Goal: Information Seeking & Learning: Compare options

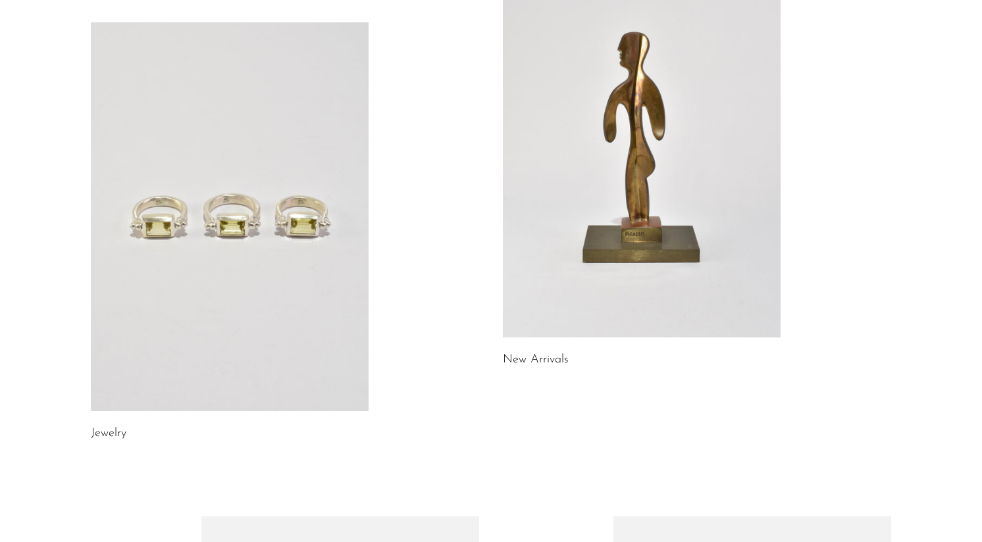
scroll to position [153, 0]
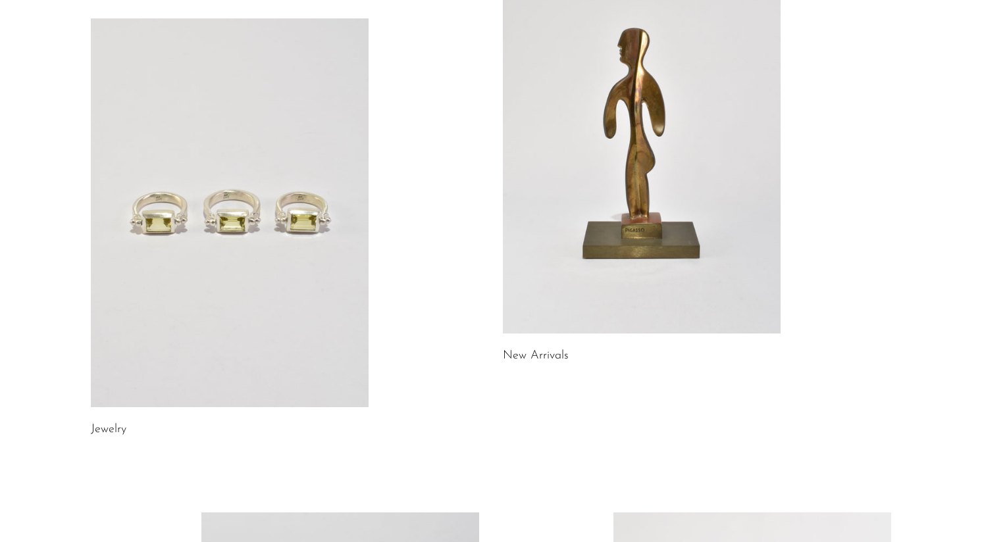
click at [244, 265] on link at bounding box center [230, 212] width 278 height 389
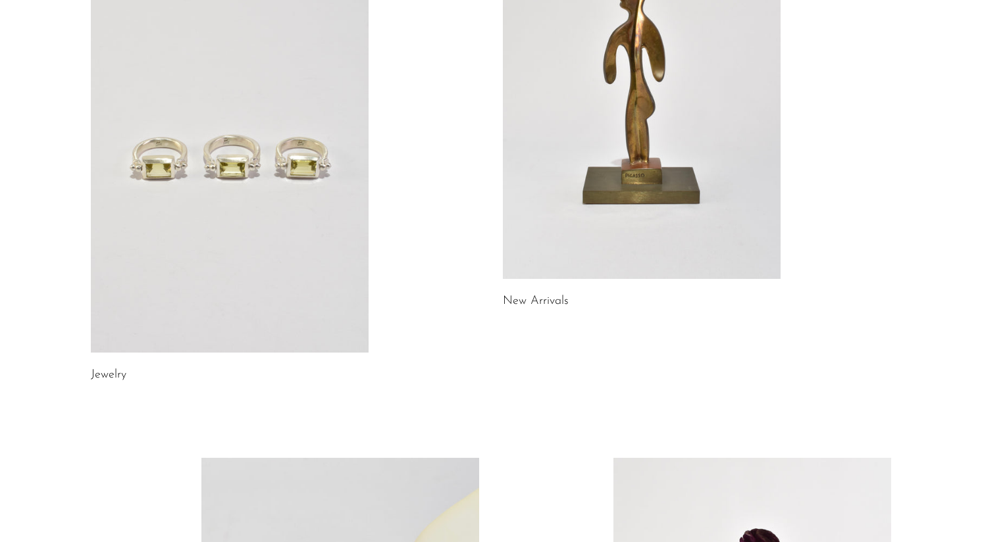
click at [610, 186] on link at bounding box center [642, 84] width 278 height 389
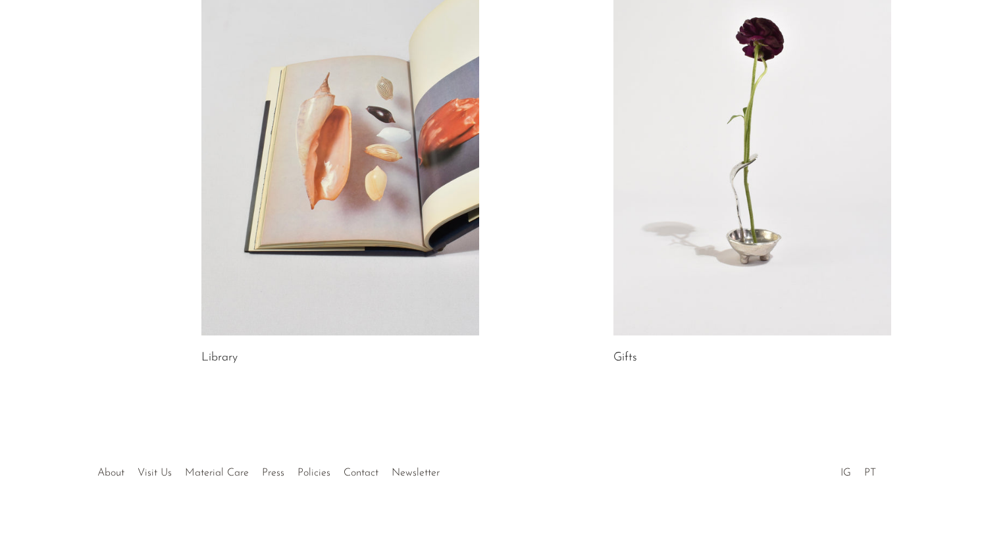
scroll to position [737, 0]
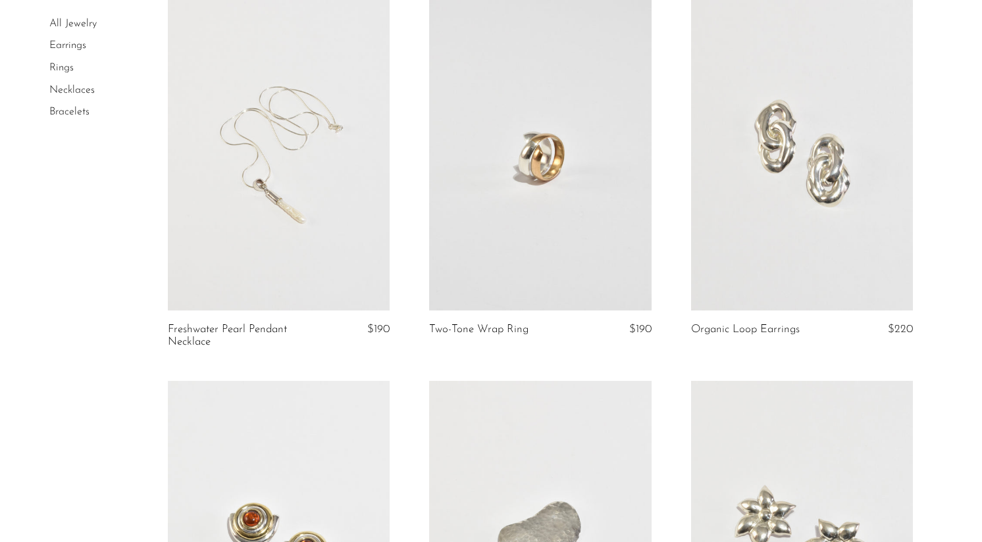
scroll to position [119, 0]
click at [240, 238] on link at bounding box center [279, 157] width 222 height 311
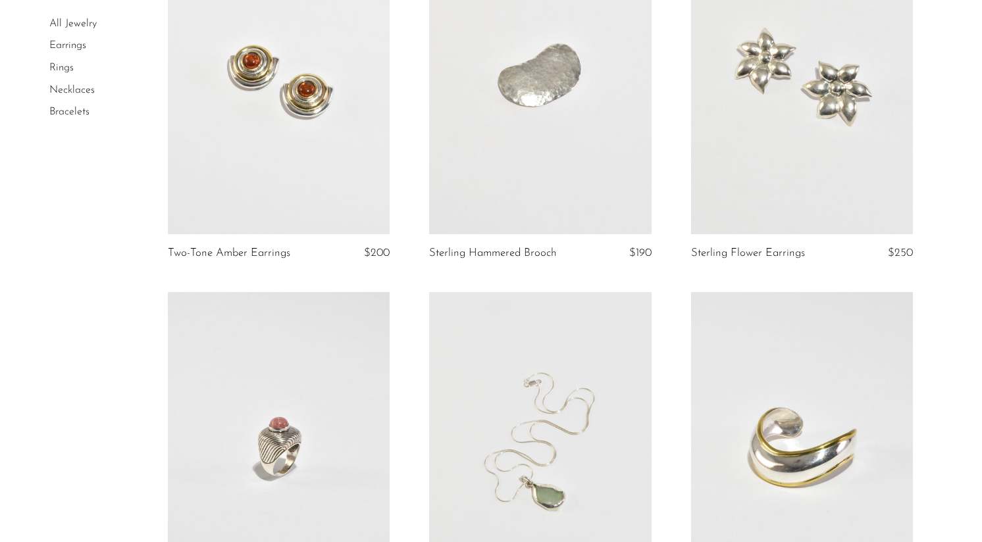
scroll to position [576, 0]
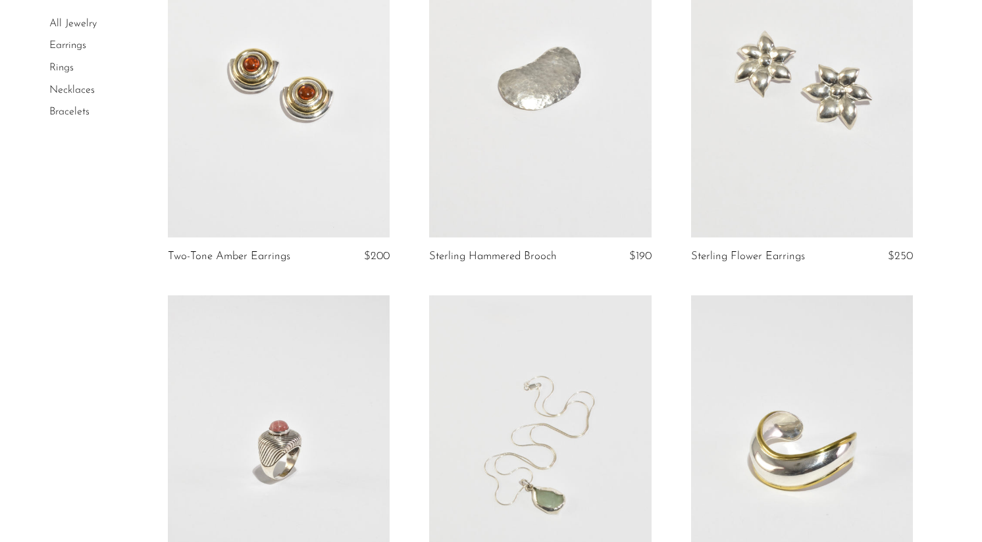
click at [800, 80] on link at bounding box center [802, 81] width 222 height 311
click at [563, 467] on link at bounding box center [540, 451] width 222 height 311
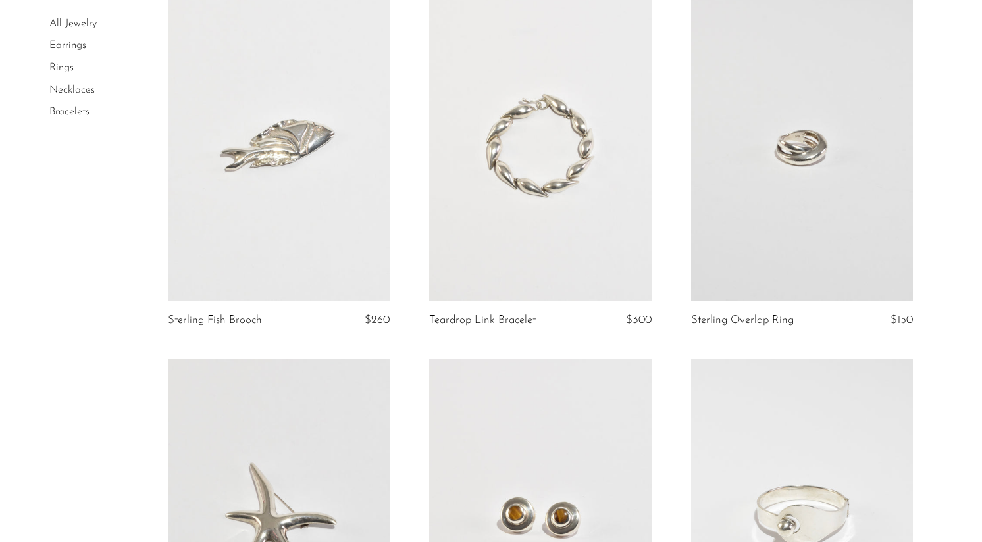
scroll to position [1252, 0]
click at [275, 190] on link at bounding box center [279, 144] width 222 height 311
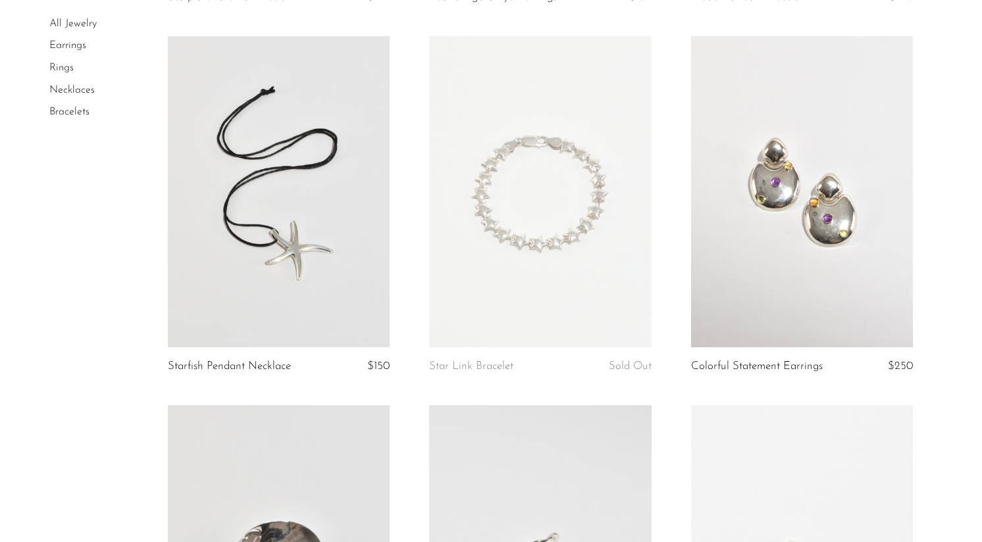
scroll to position [1940, 0]
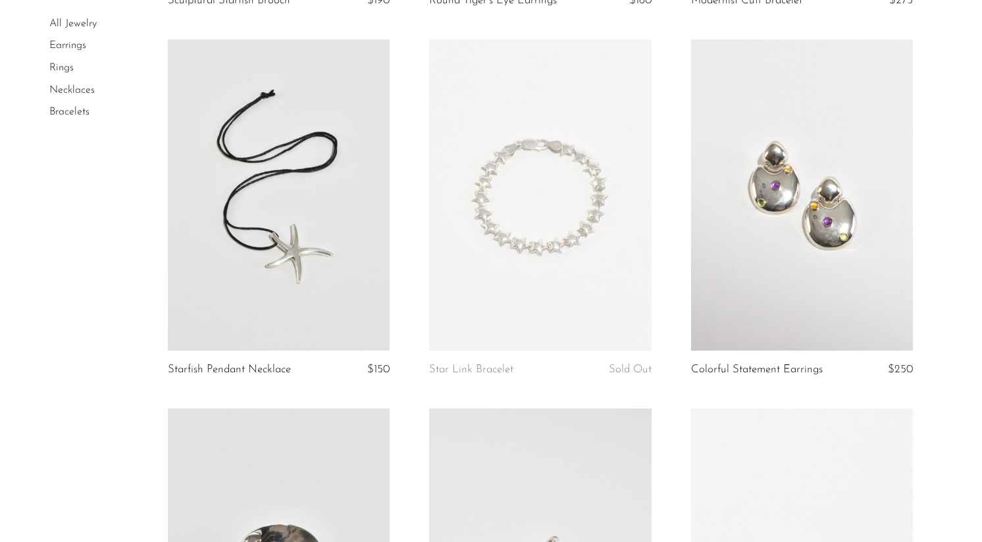
click at [764, 190] on link at bounding box center [802, 194] width 222 height 311
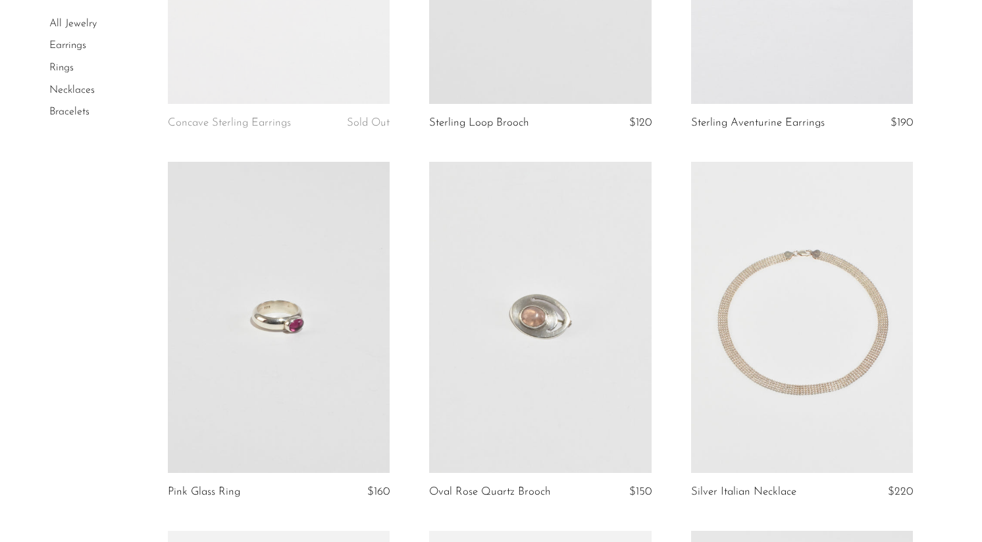
scroll to position [3297, 0]
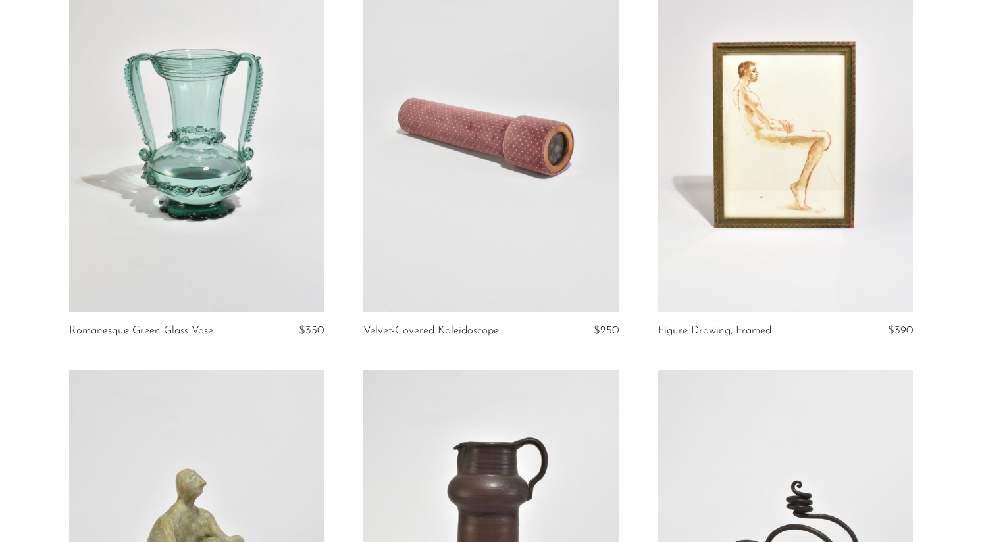
scroll to position [165, 0]
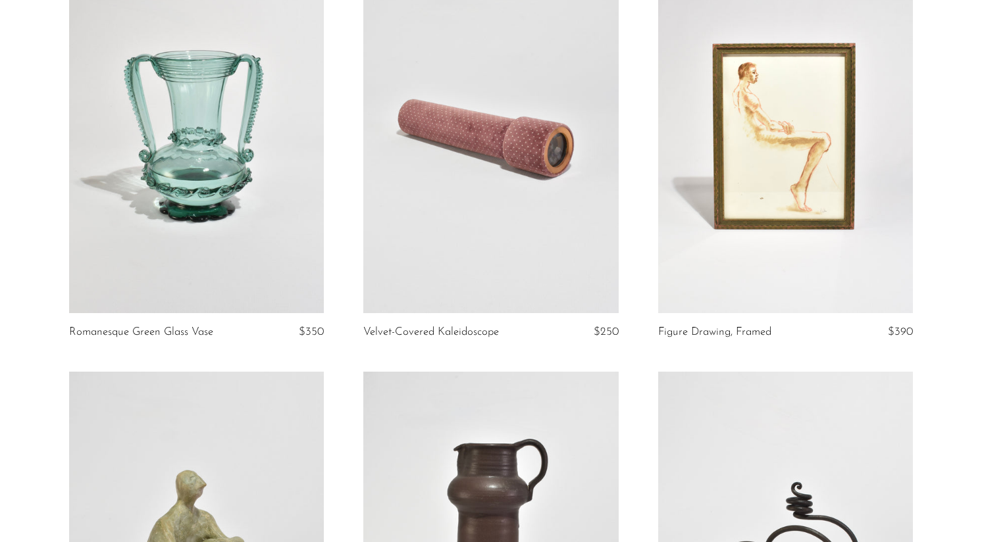
click at [810, 182] on link at bounding box center [785, 135] width 255 height 357
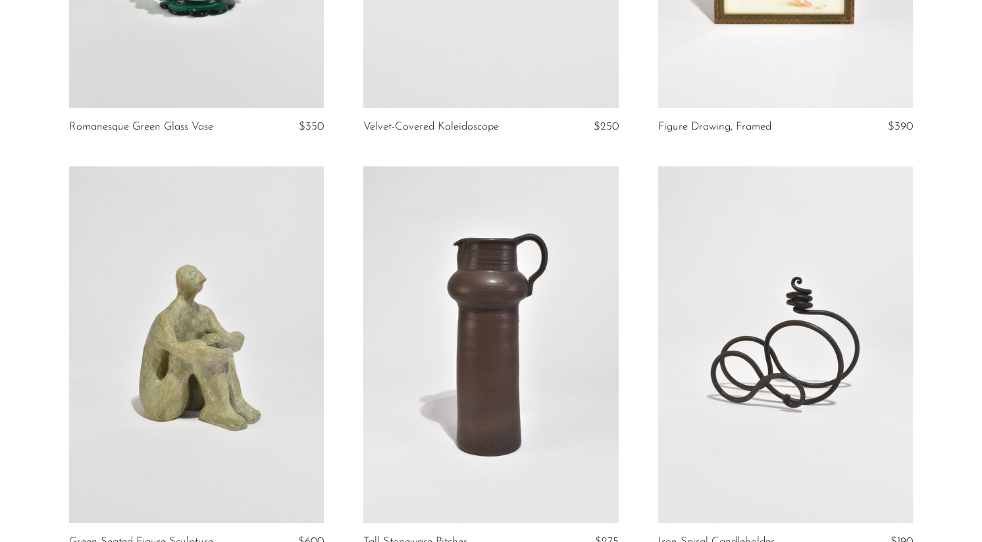
scroll to position [489, 0]
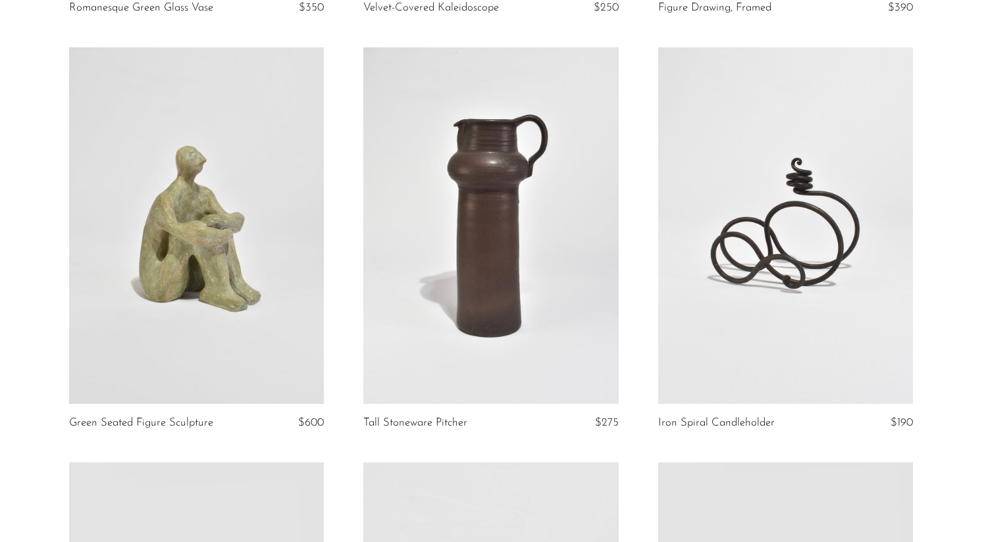
click at [202, 290] on link at bounding box center [196, 225] width 255 height 357
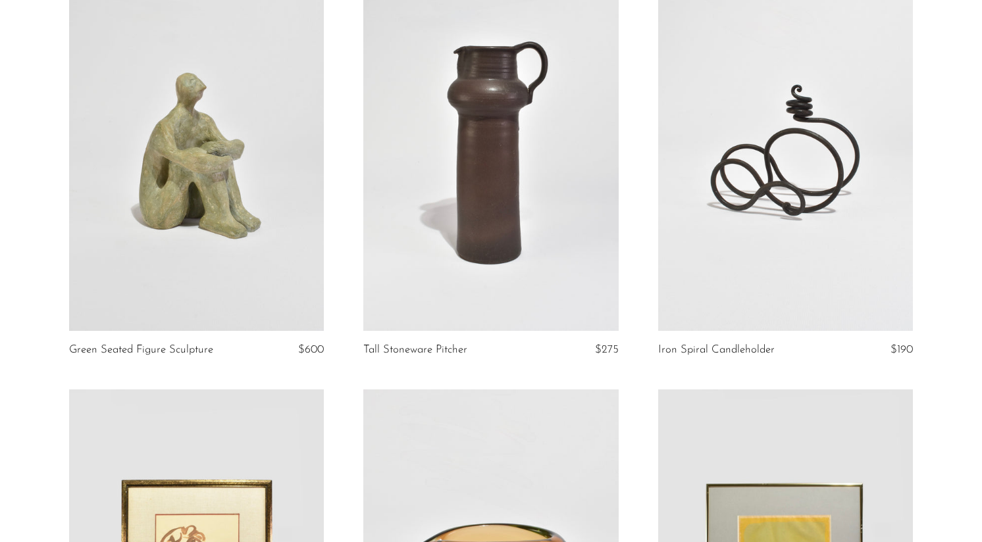
scroll to position [563, 0]
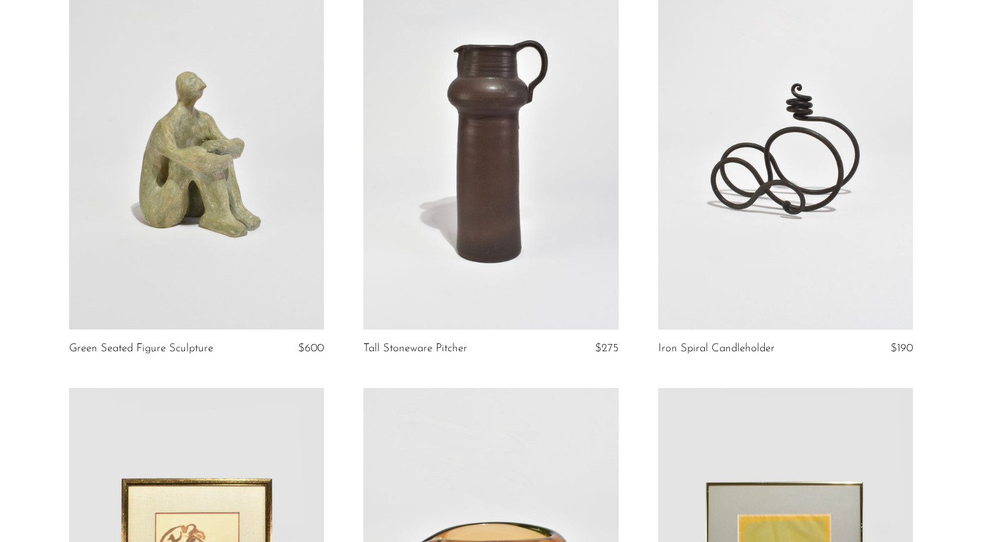
click at [508, 190] on link at bounding box center [490, 151] width 255 height 357
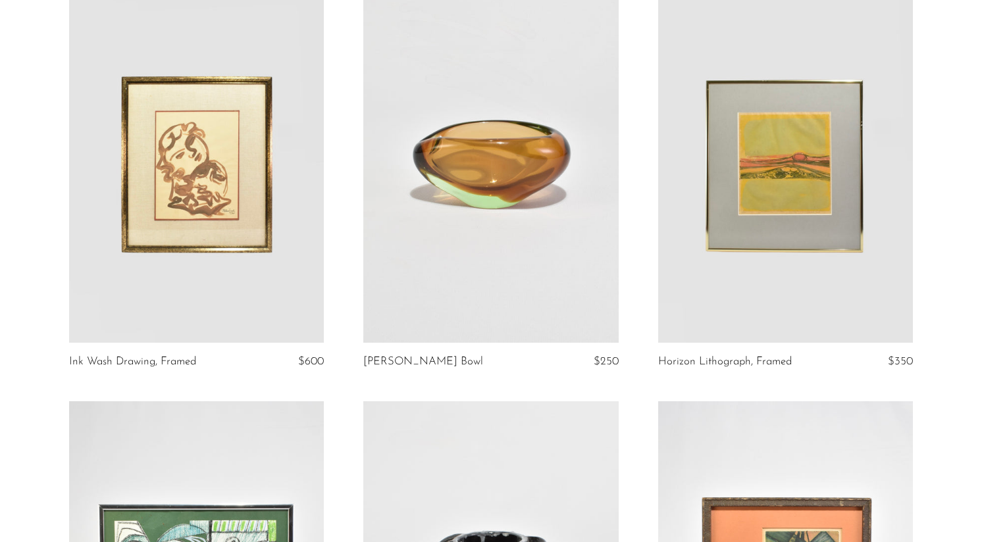
scroll to position [962, 0]
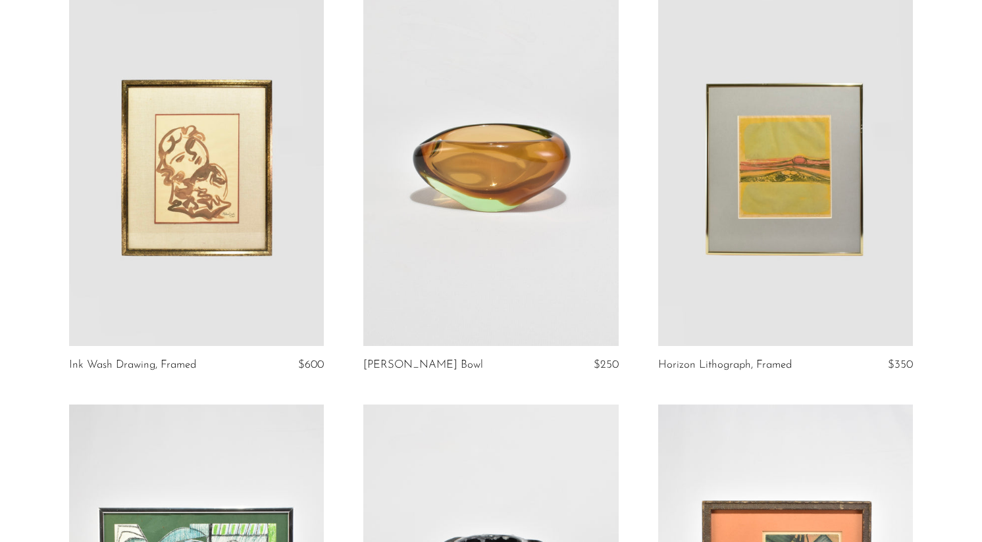
click at [826, 159] on link at bounding box center [785, 167] width 255 height 357
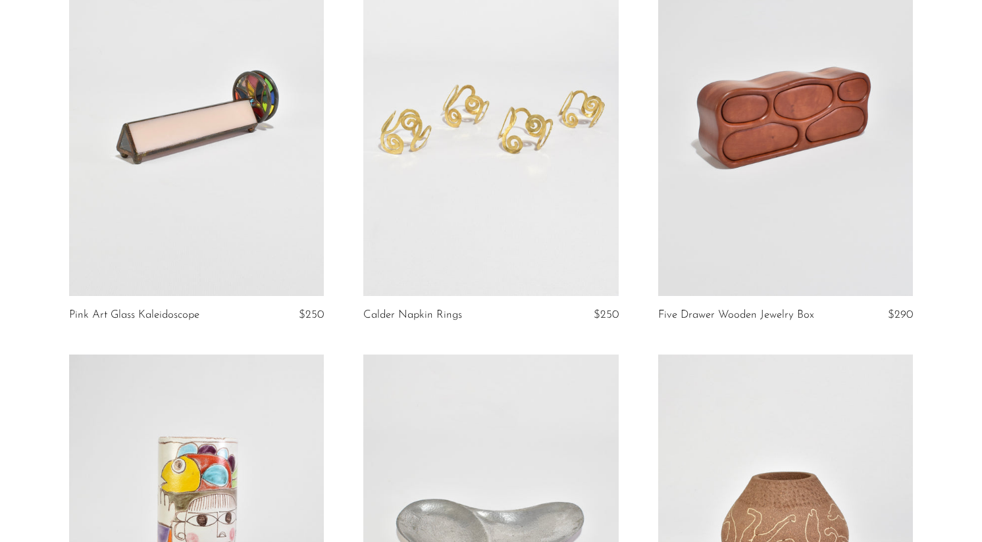
scroll to position [1850, 0]
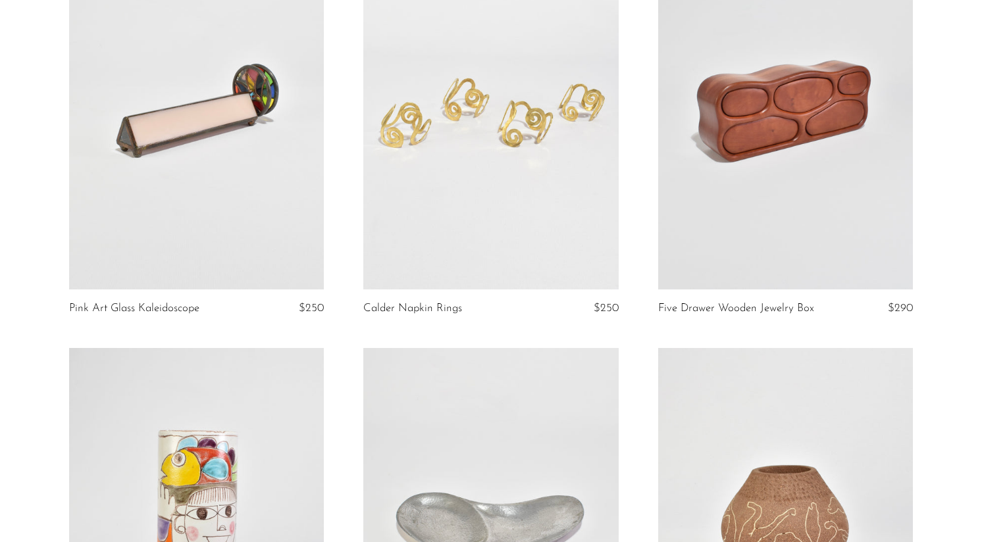
click at [752, 154] on link at bounding box center [785, 111] width 255 height 357
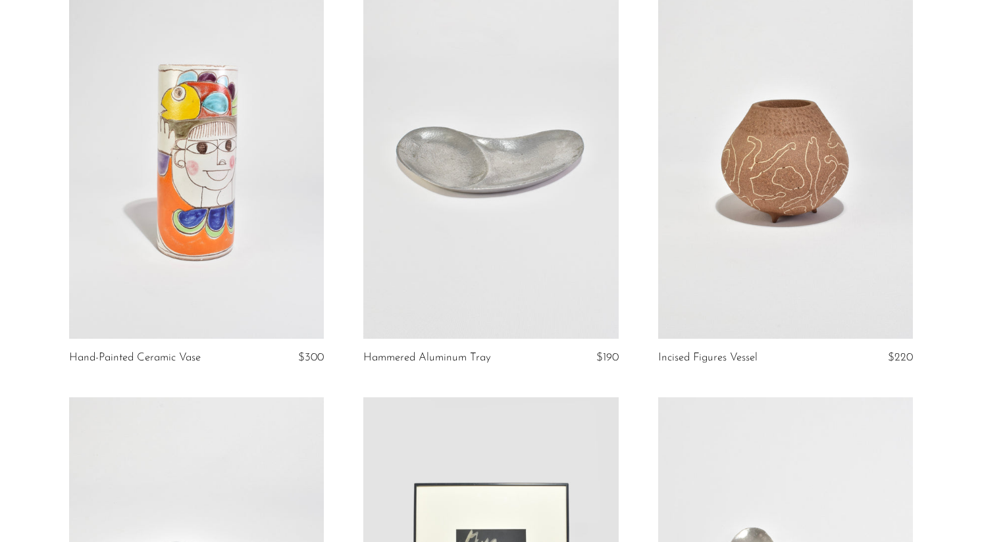
scroll to position [2218, 0]
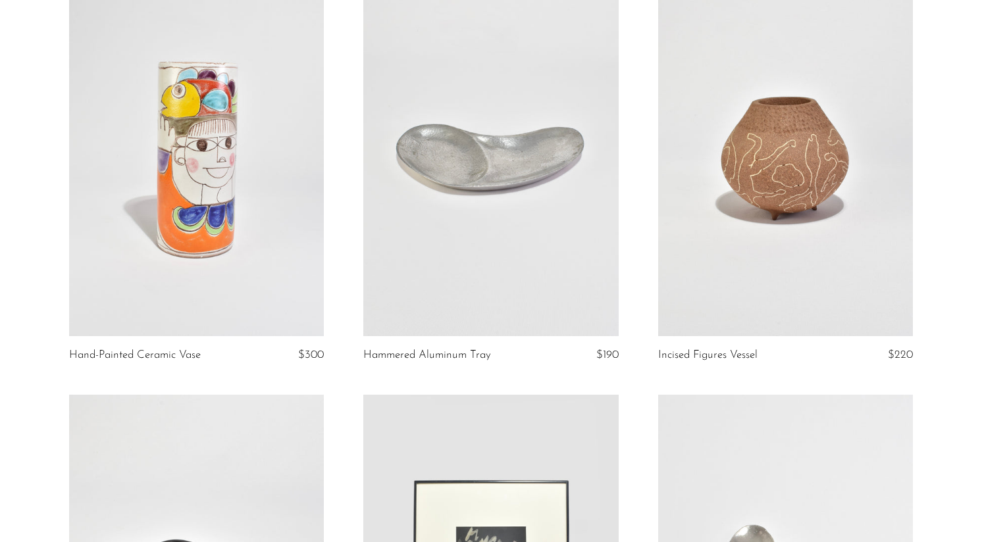
click at [244, 236] on link at bounding box center [196, 158] width 255 height 357
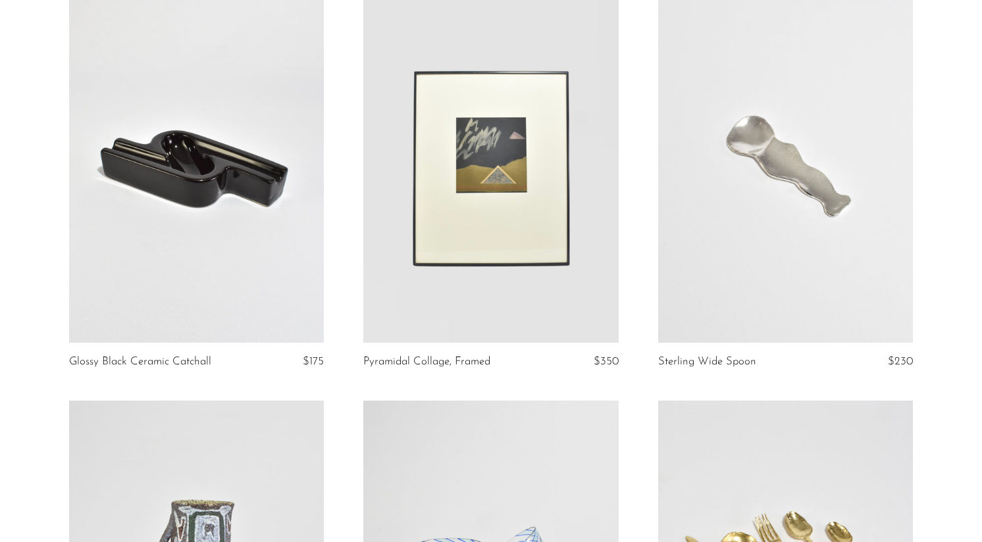
scroll to position [2626, 0]
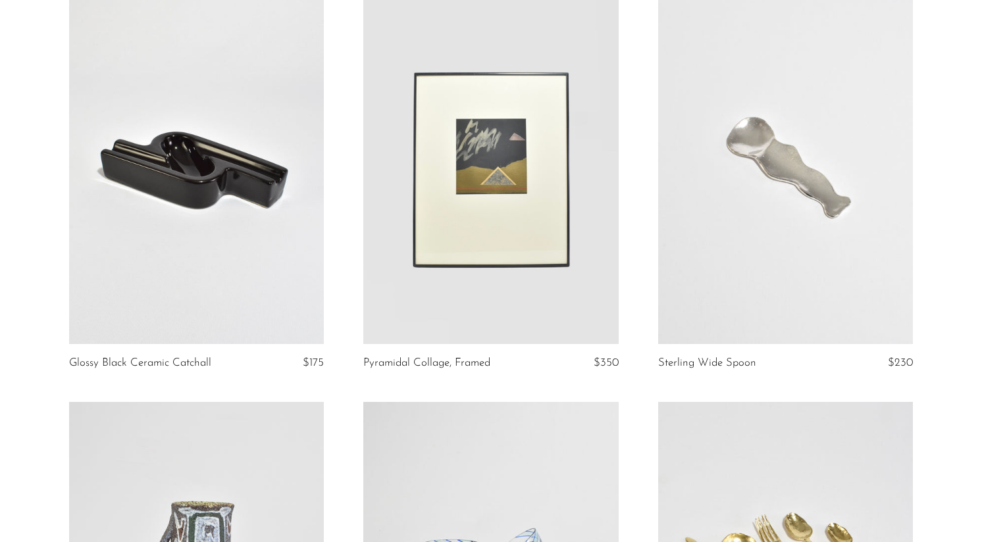
click at [140, 232] on link at bounding box center [196, 165] width 255 height 357
click at [521, 188] on link at bounding box center [490, 165] width 255 height 357
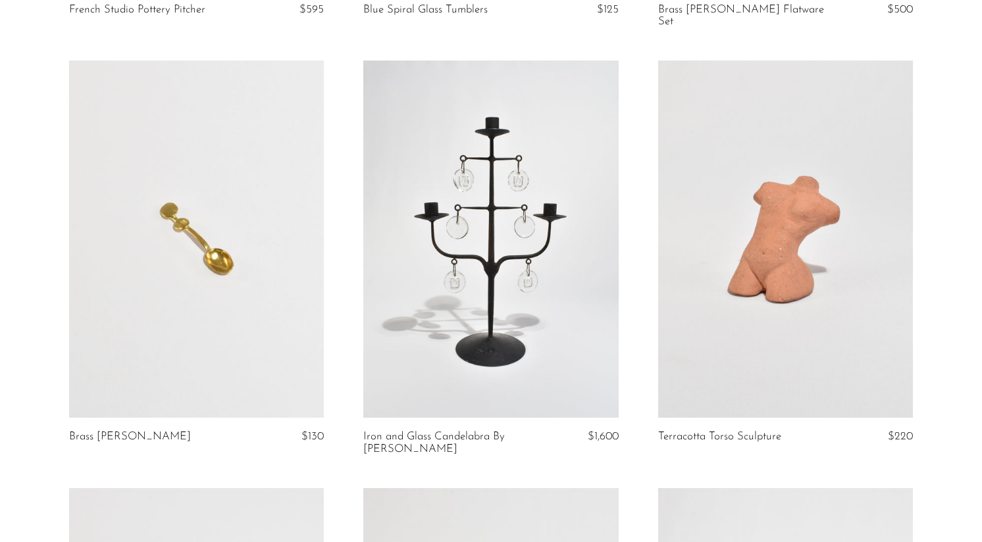
scroll to position [3396, 0]
click at [571, 181] on link at bounding box center [490, 238] width 255 height 357
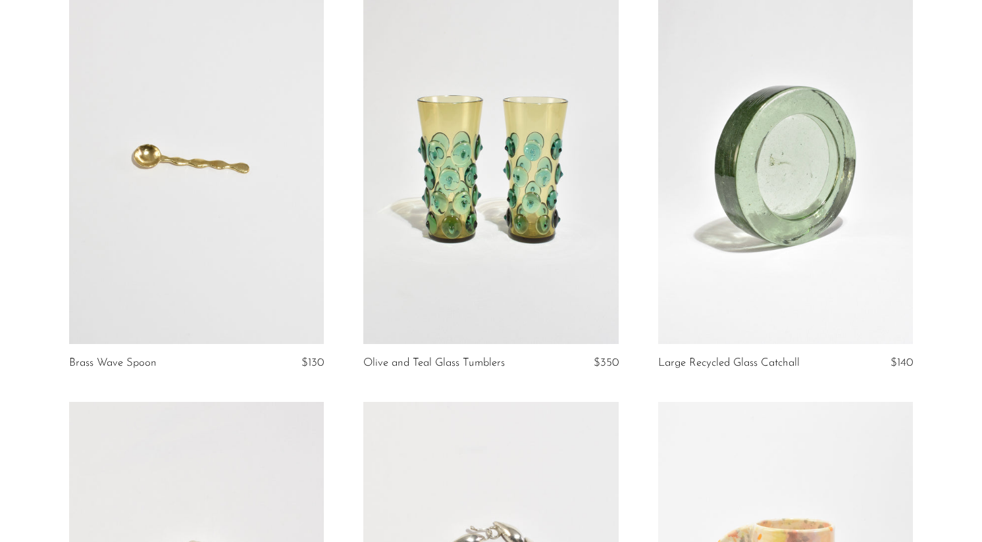
scroll to position [3897, 0]
click at [545, 246] on link at bounding box center [490, 164] width 255 height 357
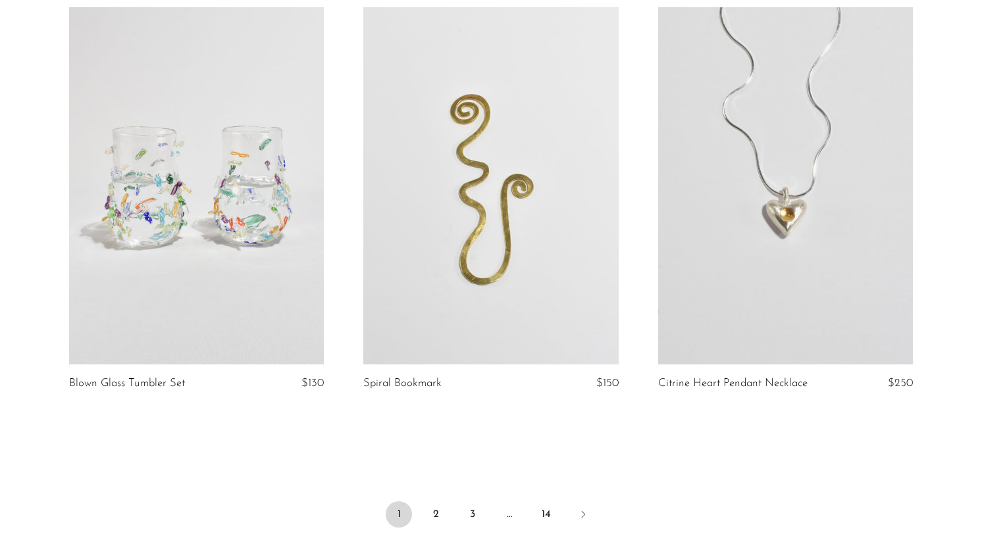
scroll to position [4775, 0]
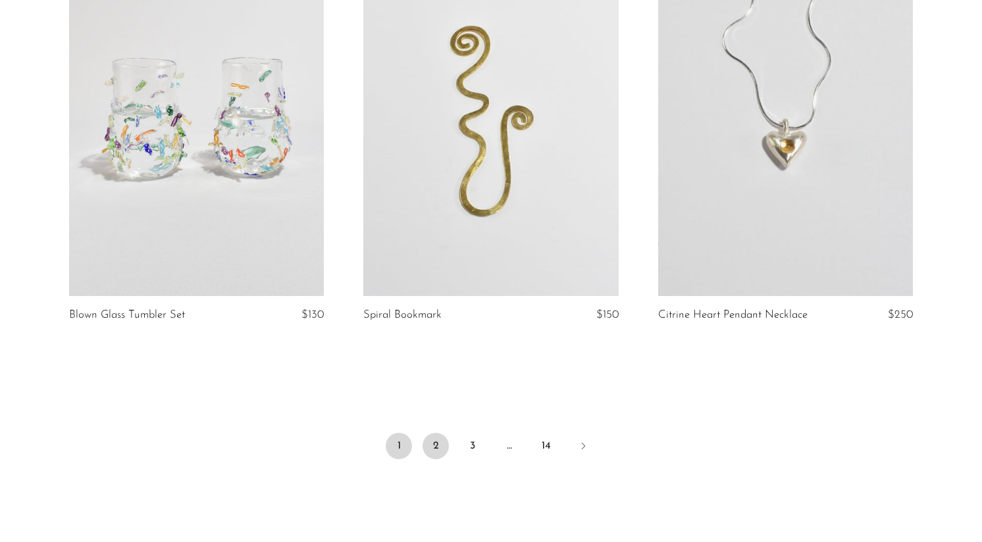
click at [429, 435] on link "2" at bounding box center [436, 446] width 26 height 26
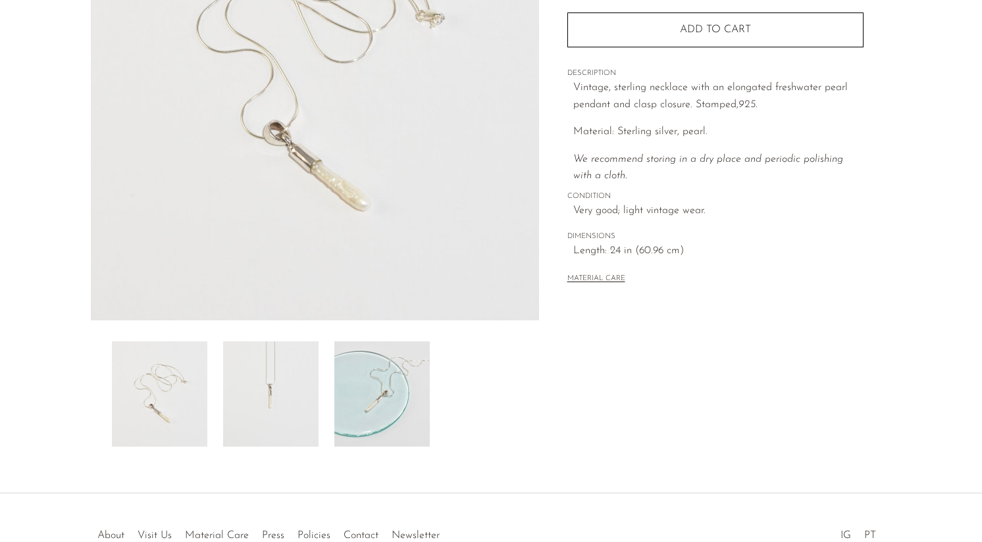
scroll to position [242, 0]
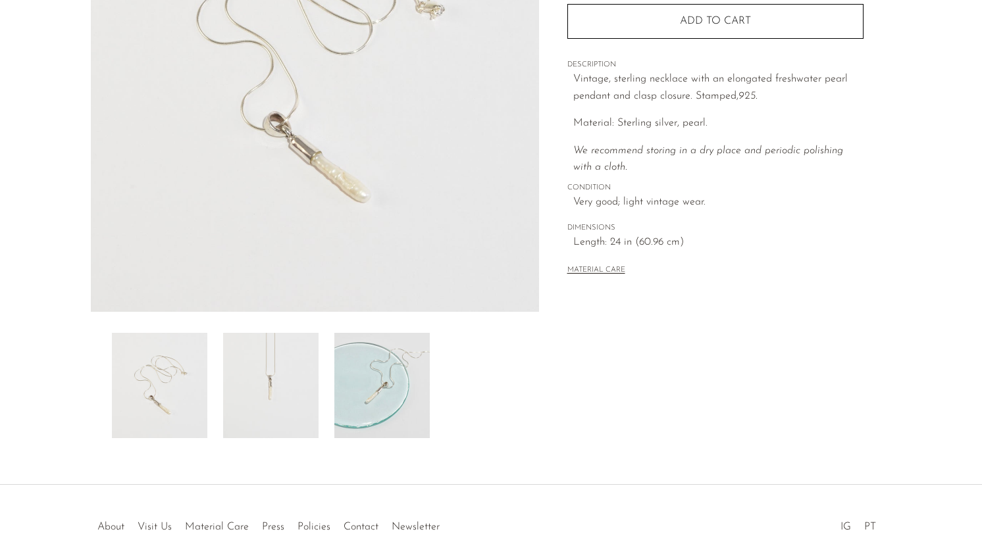
click at [380, 358] on img at bounding box center [381, 385] width 95 height 105
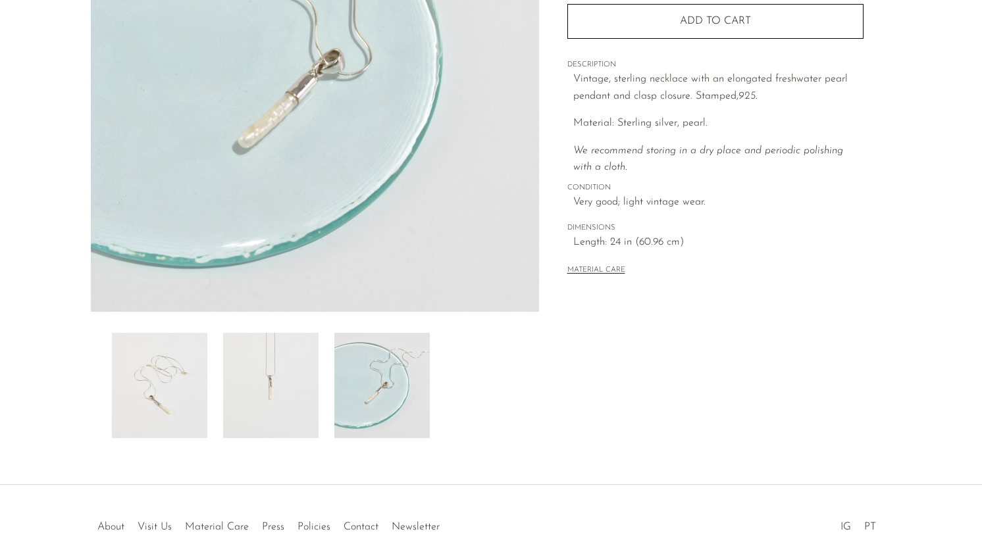
click at [290, 370] on img at bounding box center [270, 385] width 95 height 105
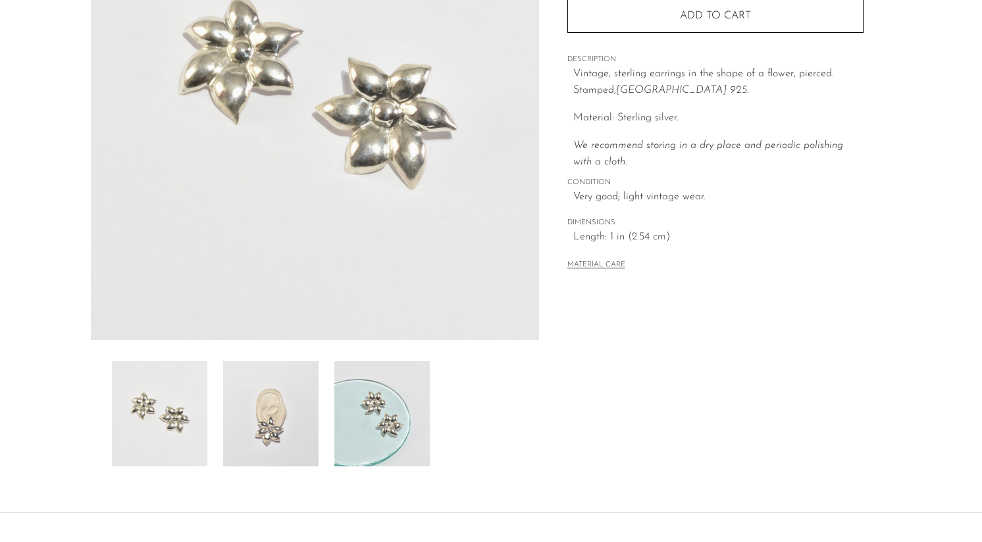
scroll to position [315, 0]
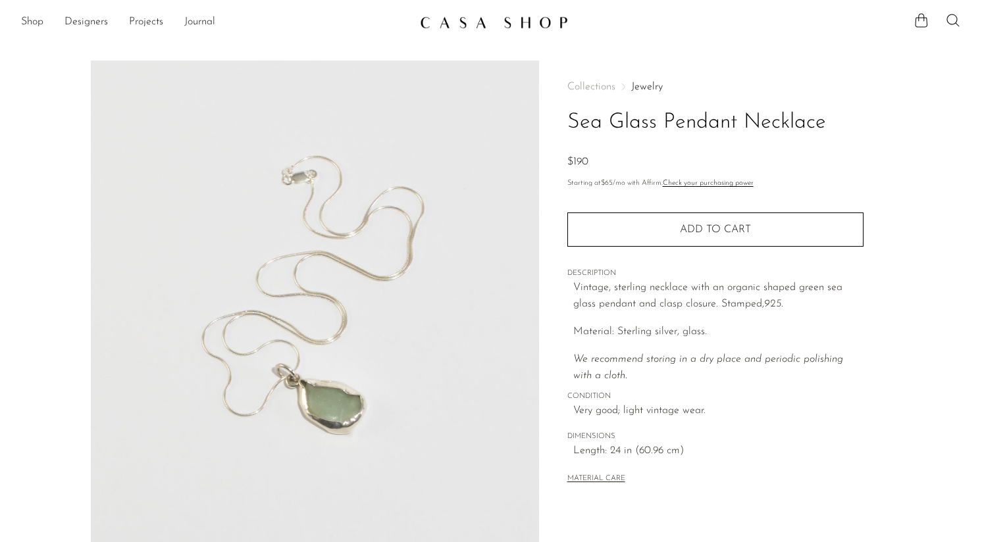
scroll to position [315, 0]
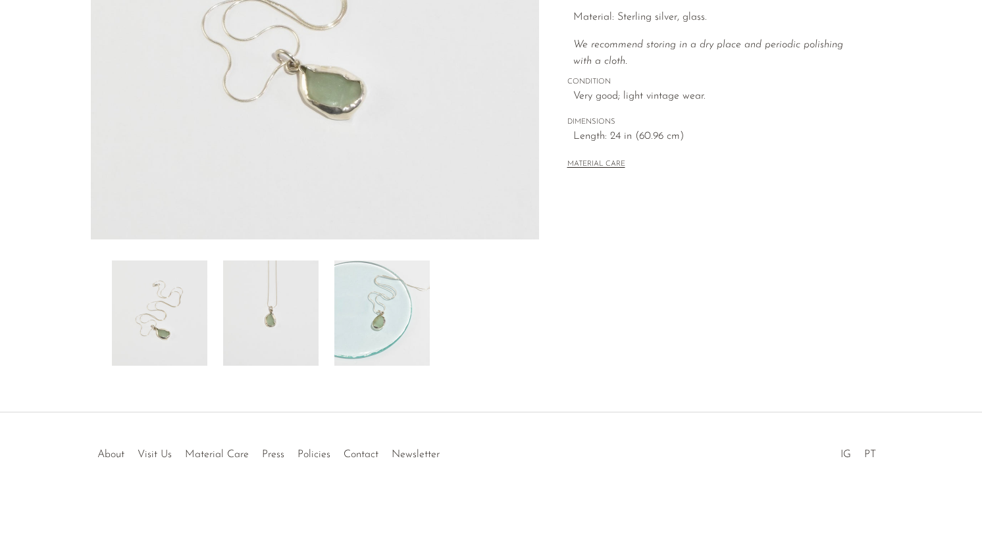
click at [390, 326] on img at bounding box center [381, 313] width 95 height 105
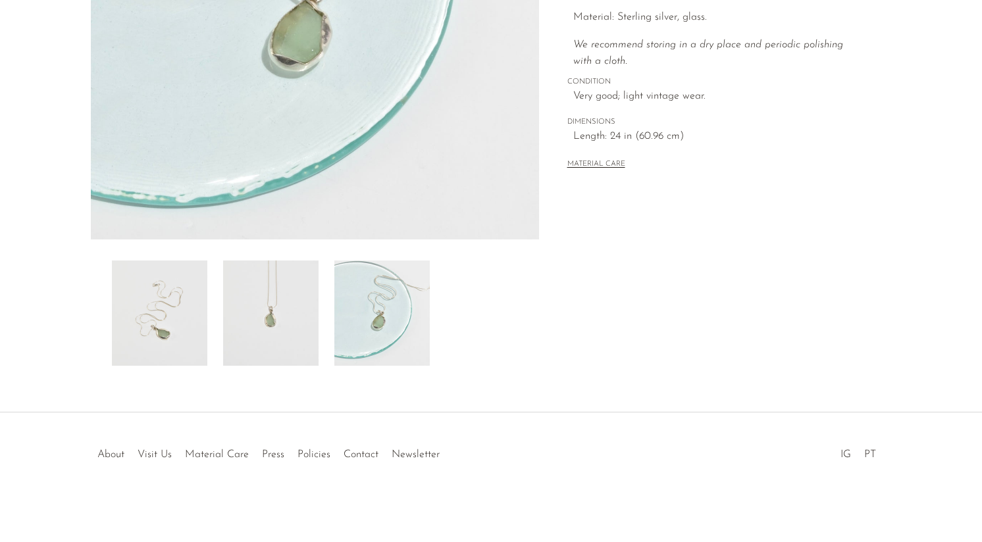
click at [251, 321] on img at bounding box center [270, 313] width 95 height 105
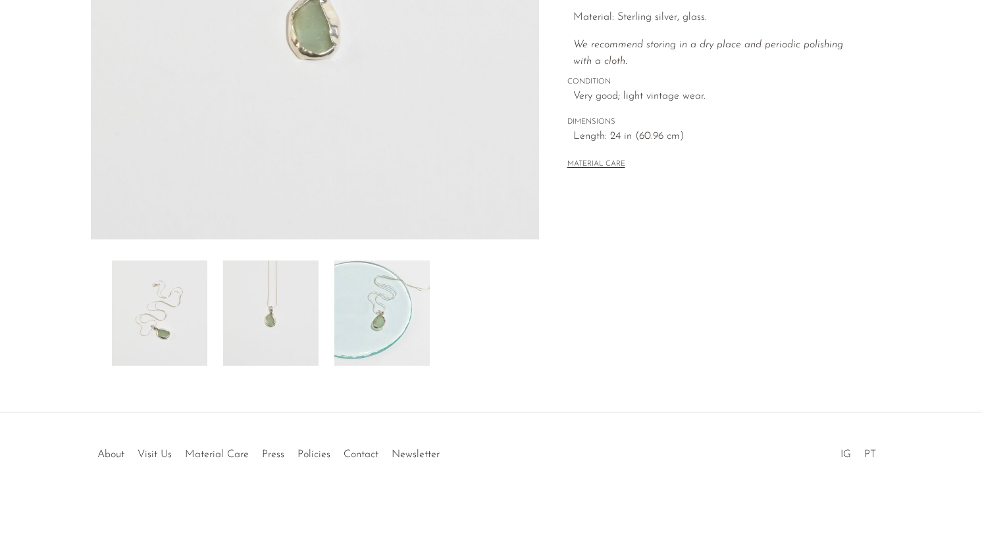
click at [163, 309] on img at bounding box center [159, 313] width 95 height 105
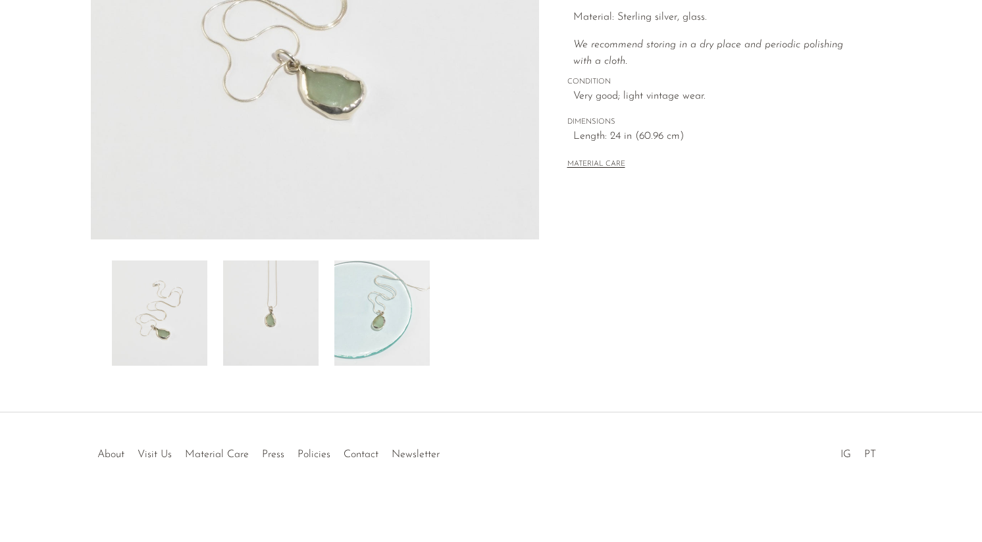
click at [262, 317] on img at bounding box center [270, 313] width 95 height 105
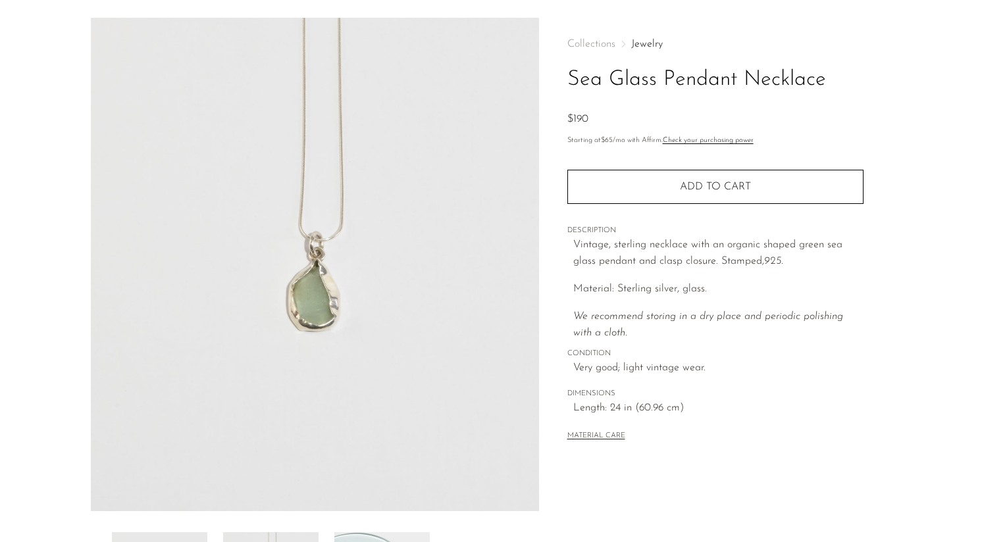
scroll to position [0, 0]
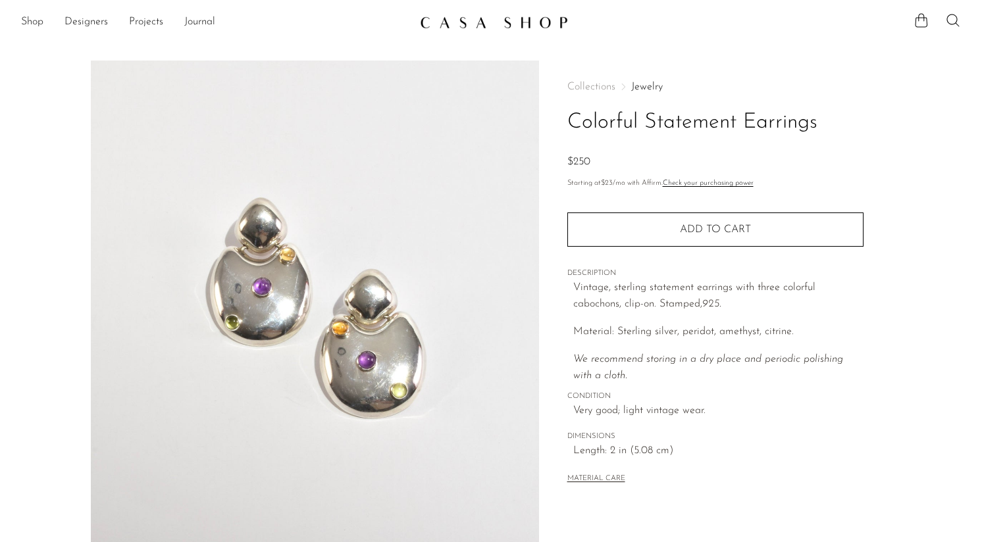
scroll to position [315, 0]
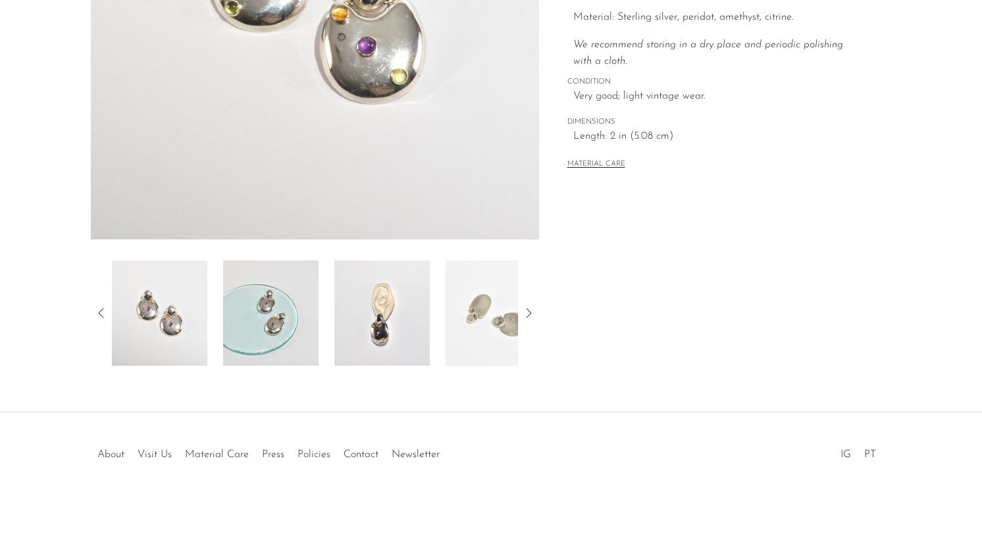
click at [398, 316] on img at bounding box center [381, 313] width 95 height 105
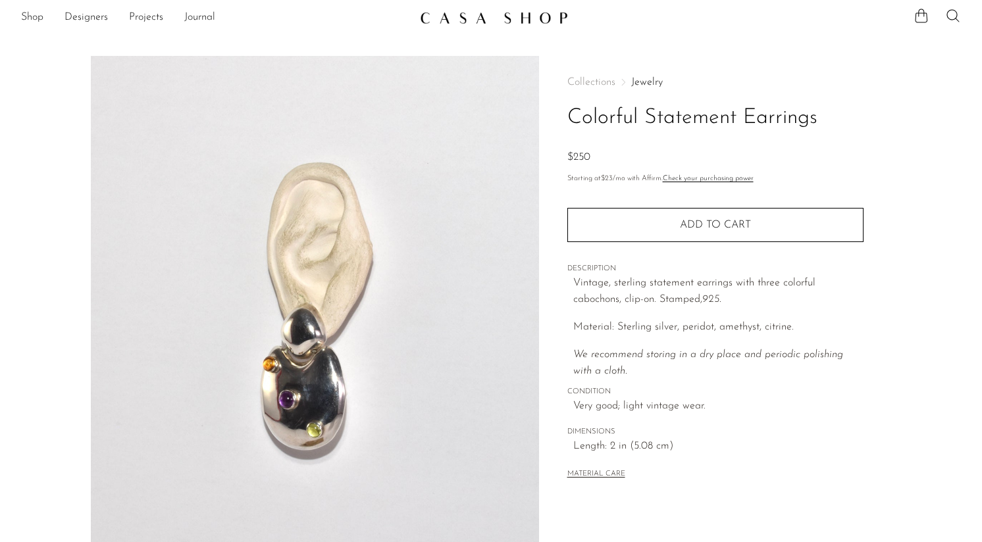
scroll to position [0, 0]
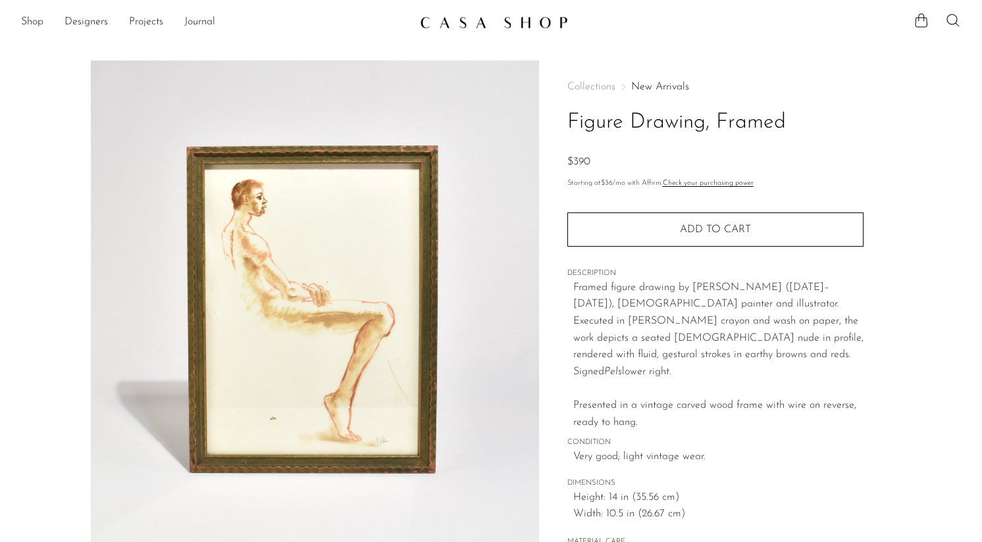
click at [244, 185] on img at bounding box center [315, 308] width 448 height 494
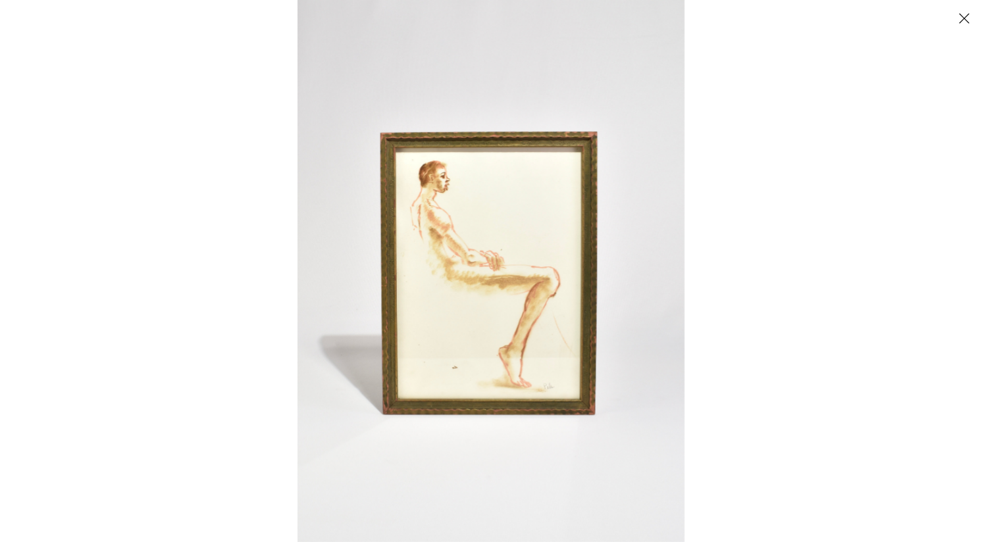
click at [454, 188] on img at bounding box center [491, 271] width 387 height 542
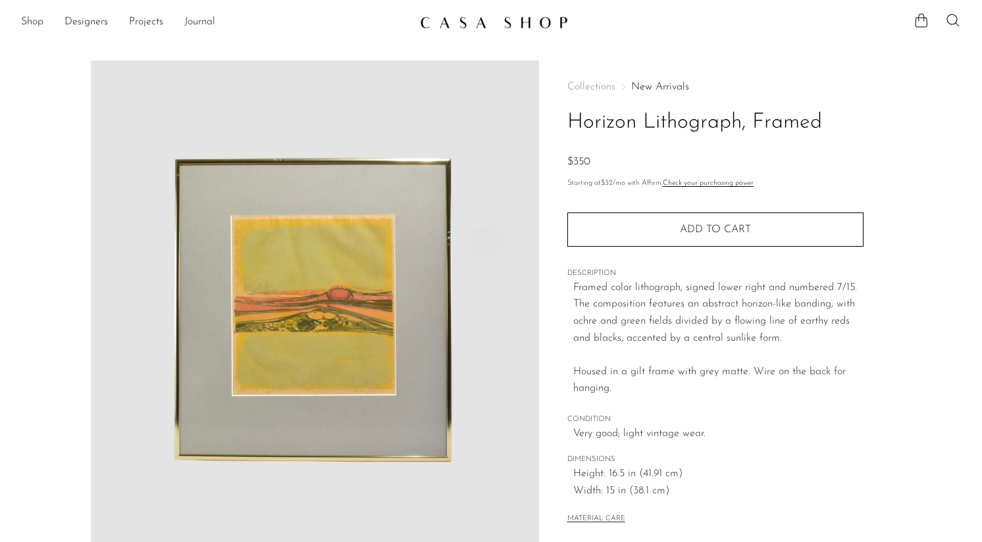
click at [385, 296] on img at bounding box center [315, 308] width 448 height 494
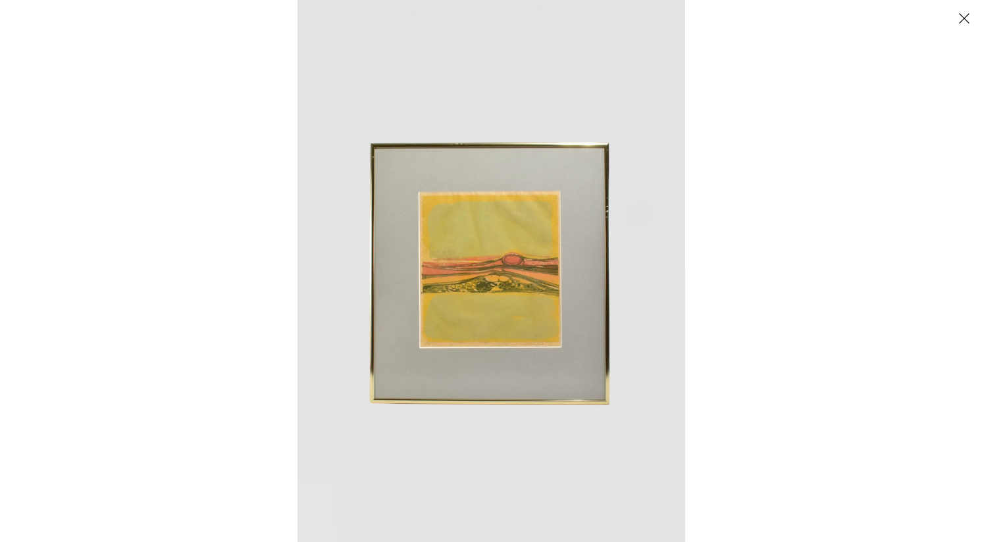
click at [469, 298] on img at bounding box center [492, 271] width 388 height 542
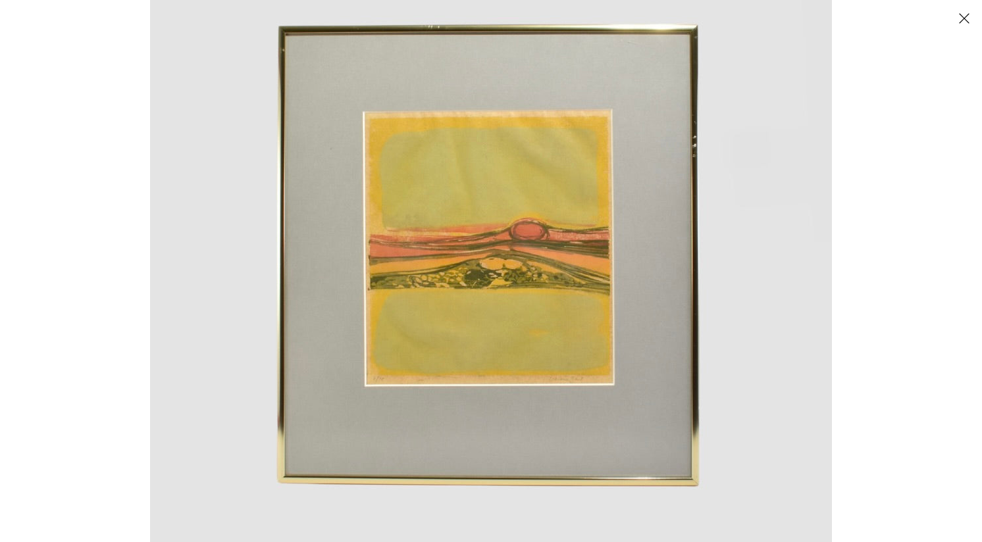
click at [485, 425] on img at bounding box center [491, 251] width 682 height 954
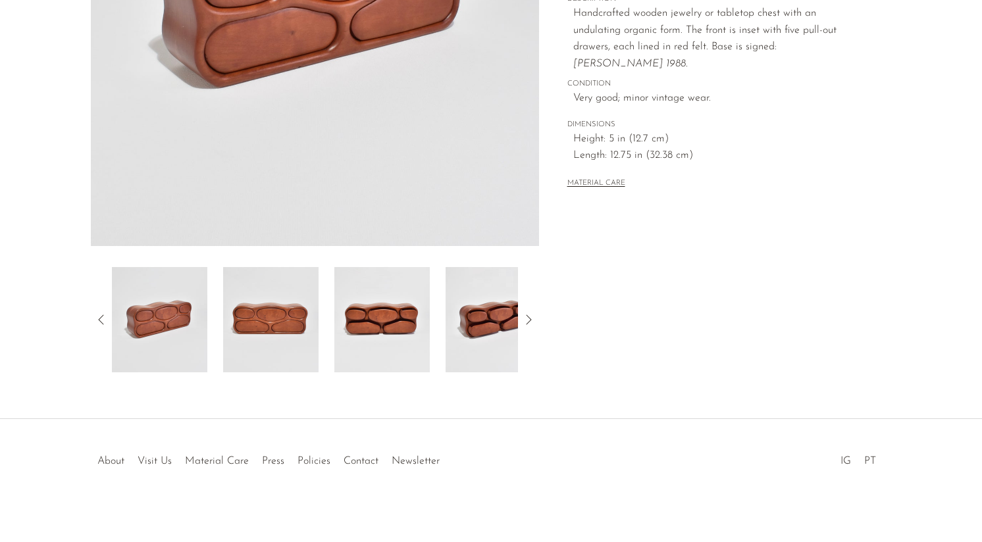
scroll to position [307, 0]
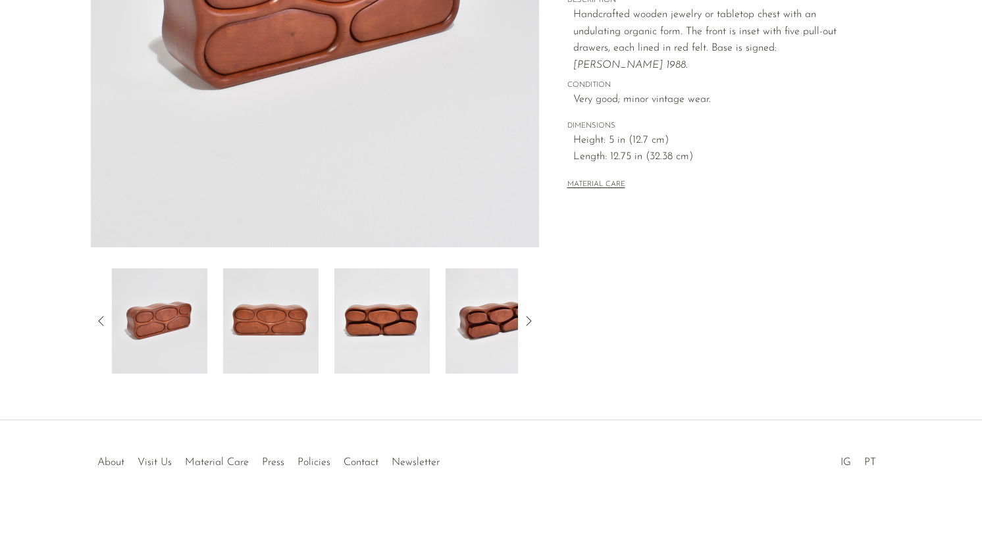
click at [205, 328] on img at bounding box center [159, 321] width 95 height 105
click at [282, 328] on img at bounding box center [270, 321] width 95 height 105
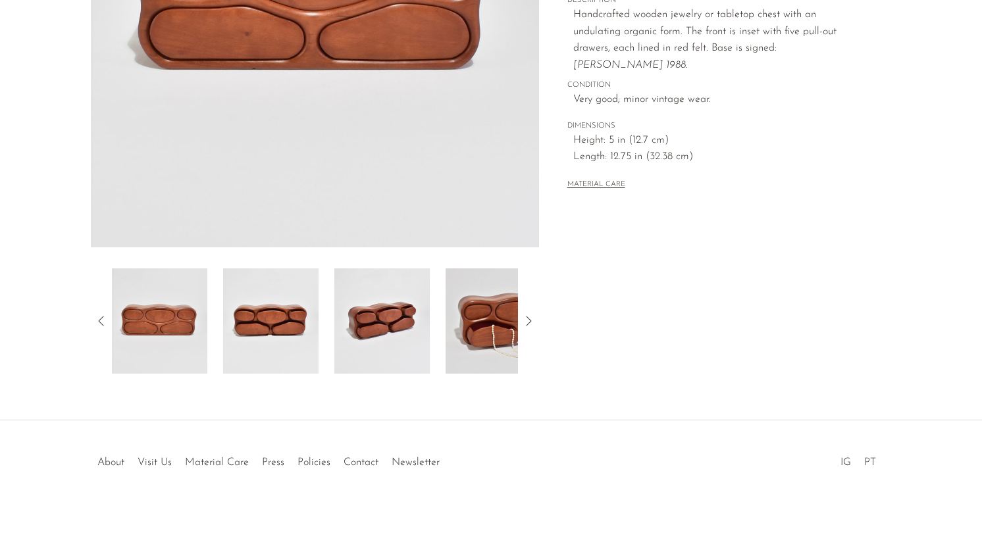
click at [456, 315] on img at bounding box center [493, 321] width 95 height 105
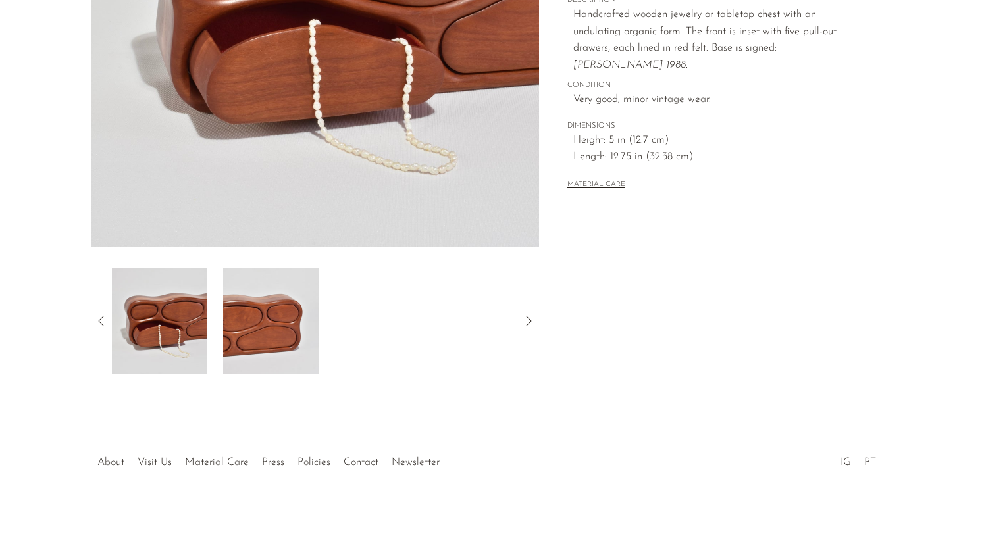
click at [151, 312] on img at bounding box center [159, 321] width 95 height 105
click at [256, 328] on img at bounding box center [270, 321] width 95 height 105
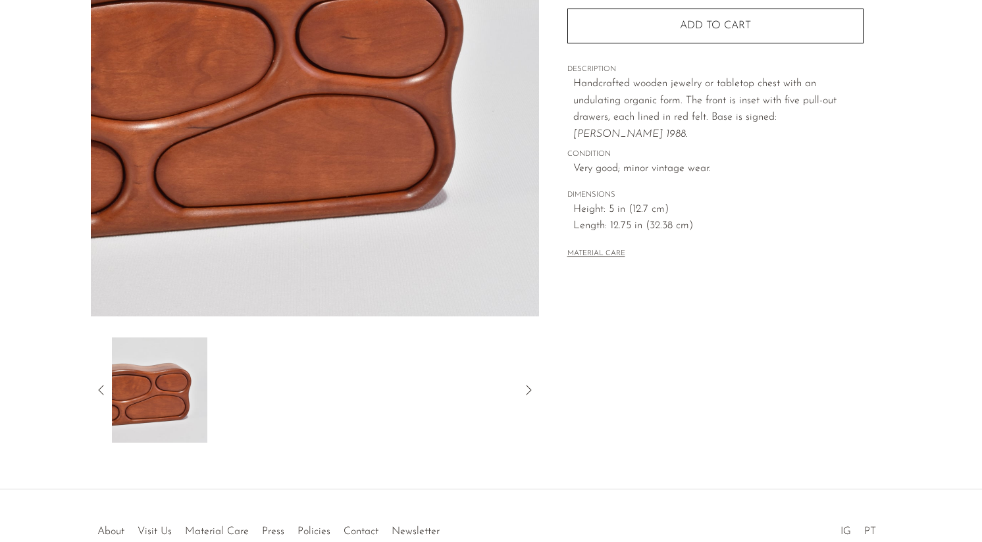
scroll to position [240, 0]
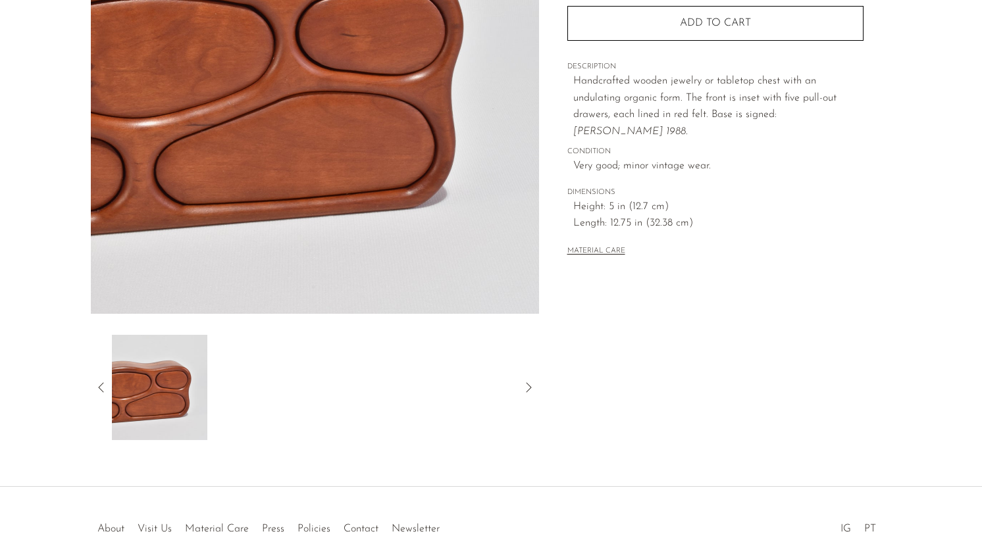
click at [96, 382] on icon at bounding box center [101, 388] width 16 height 16
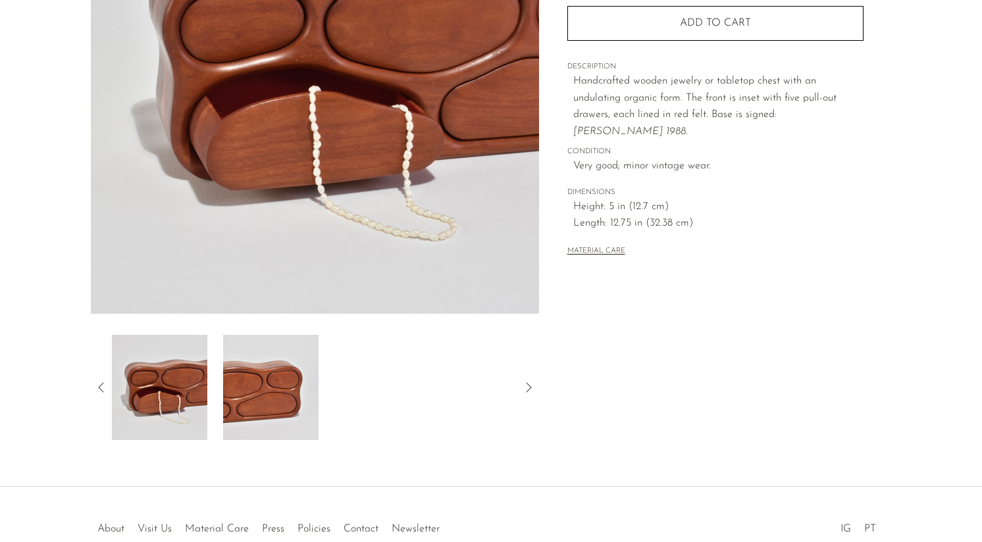
click at [178, 390] on img at bounding box center [159, 387] width 95 height 105
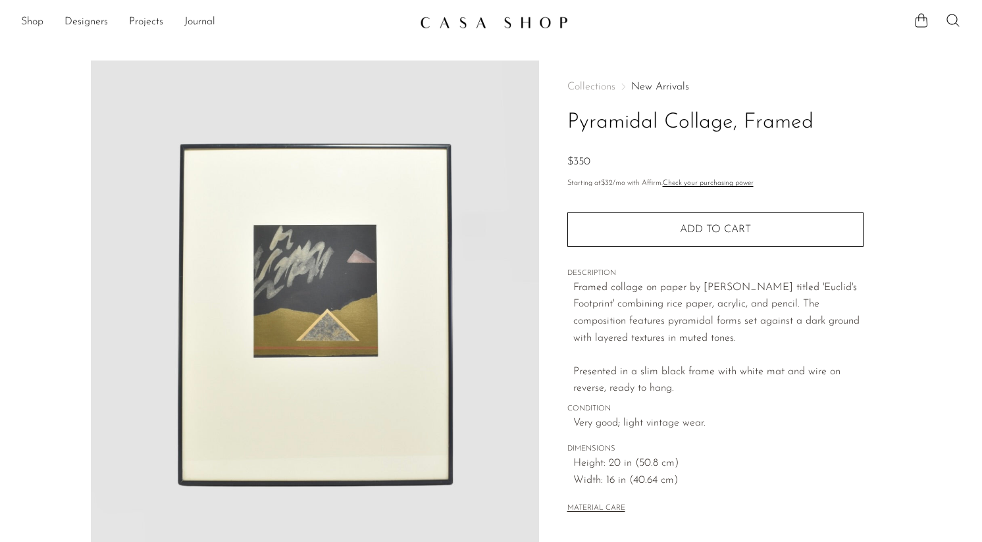
click at [298, 314] on img at bounding box center [315, 308] width 448 height 494
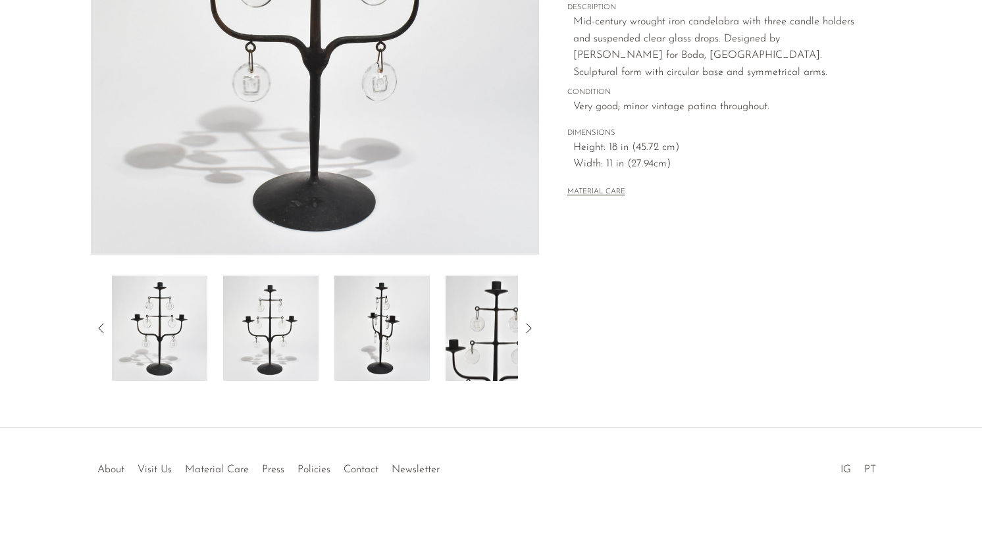
scroll to position [315, 0]
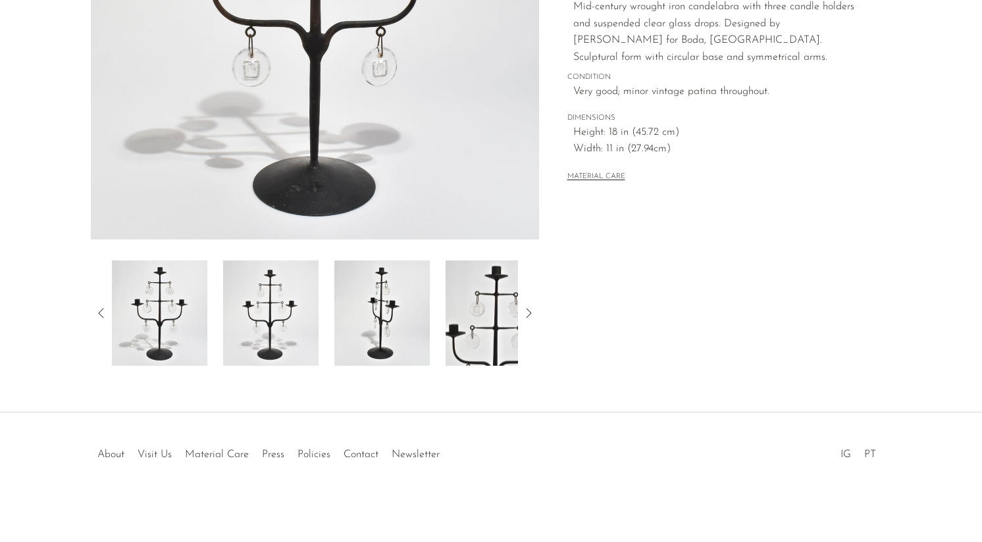
click at [282, 319] on img at bounding box center [270, 313] width 95 height 105
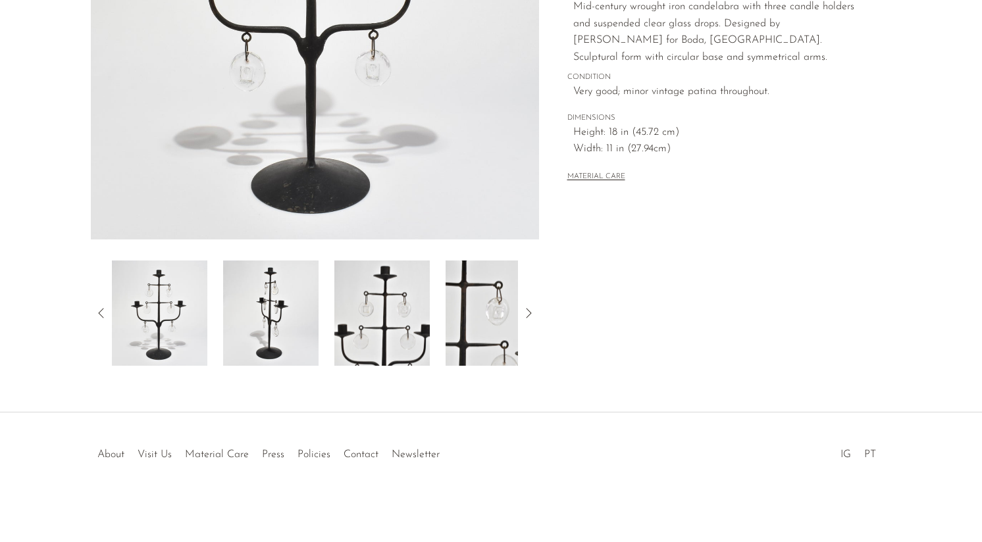
scroll to position [0, 0]
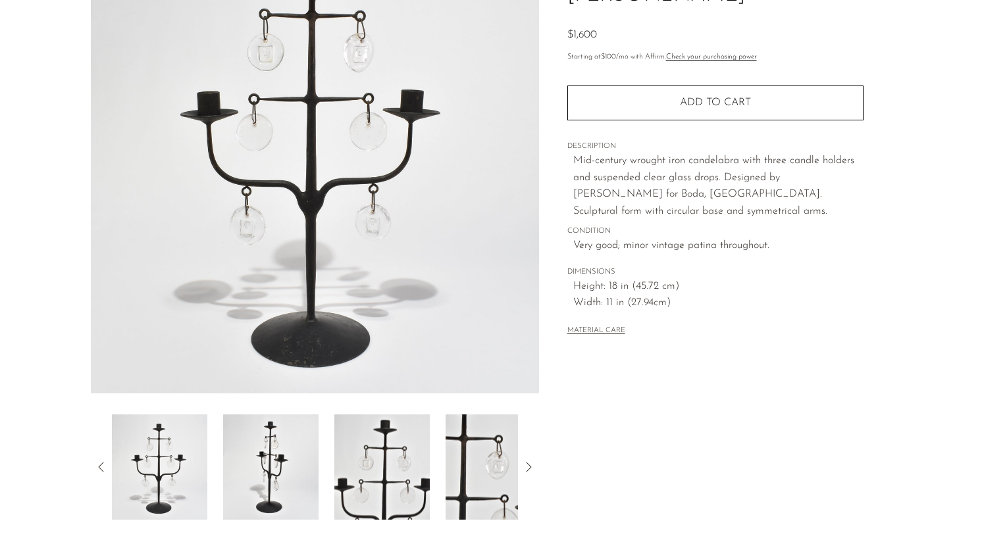
click at [371, 454] on img at bounding box center [381, 467] width 95 height 105
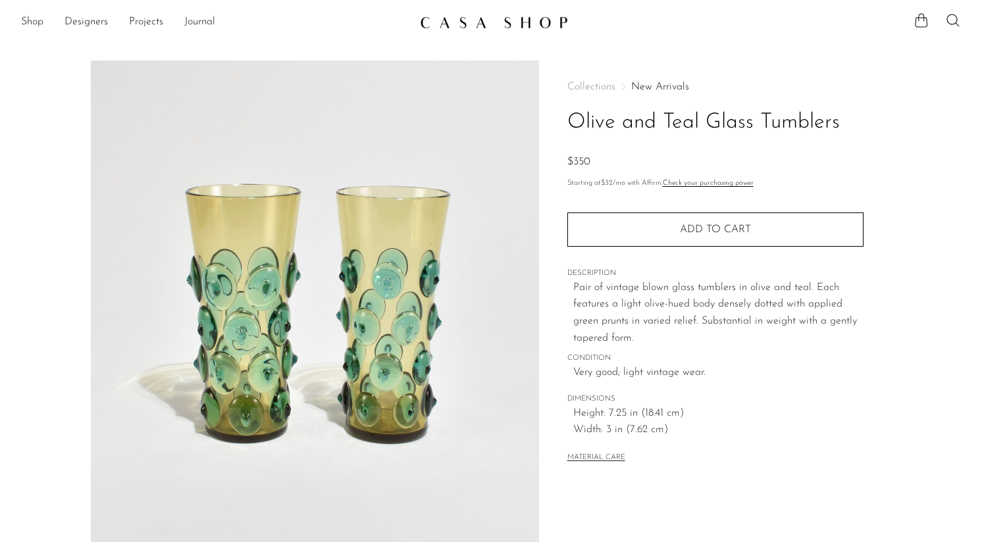
scroll to position [315, 0]
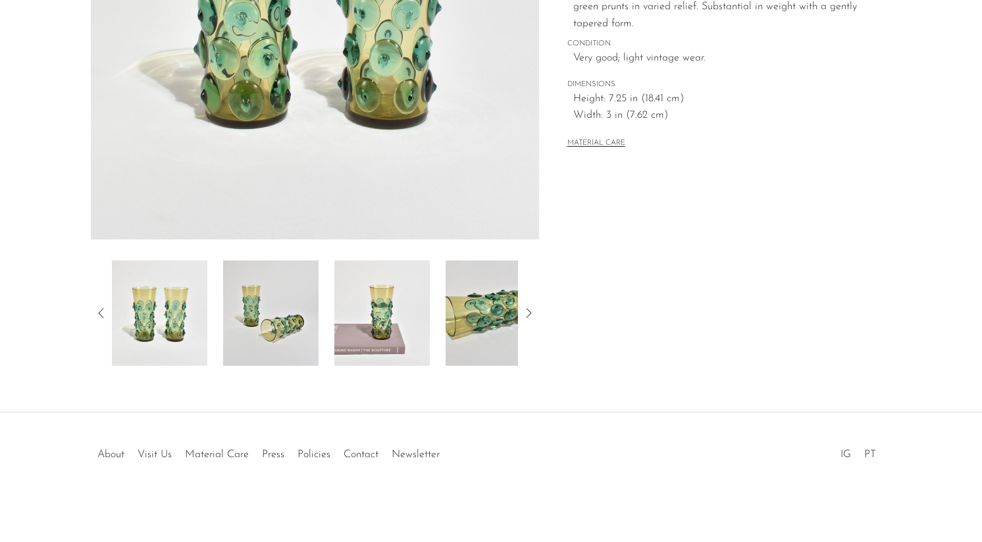
click at [504, 315] on img at bounding box center [493, 313] width 95 height 105
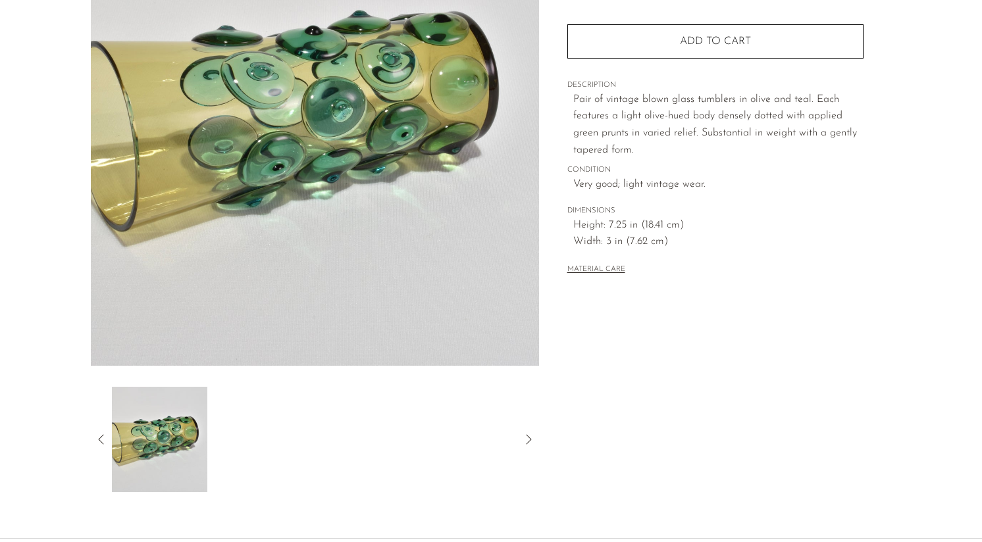
scroll to position [188, 0]
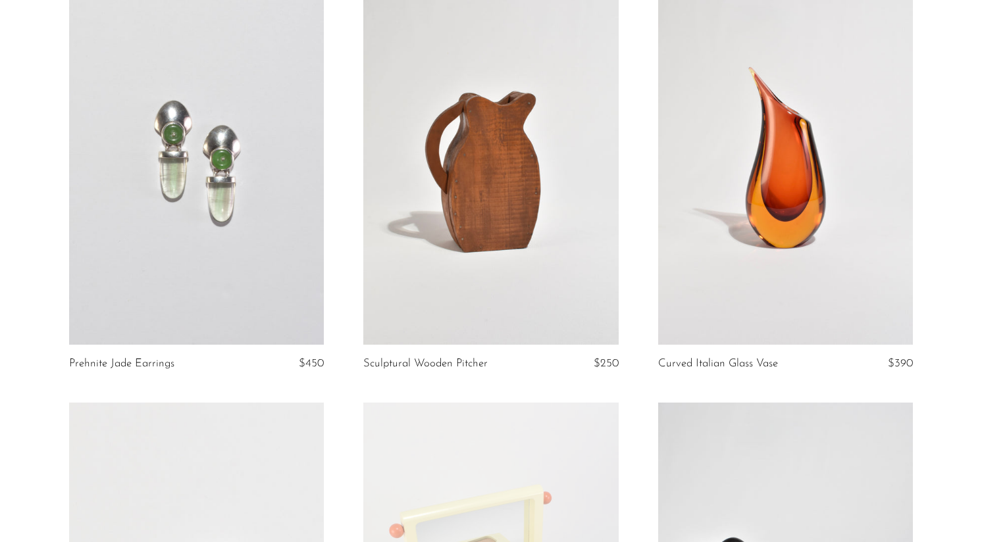
scroll to position [977, 0]
click at [507, 314] on link at bounding box center [490, 164] width 255 height 357
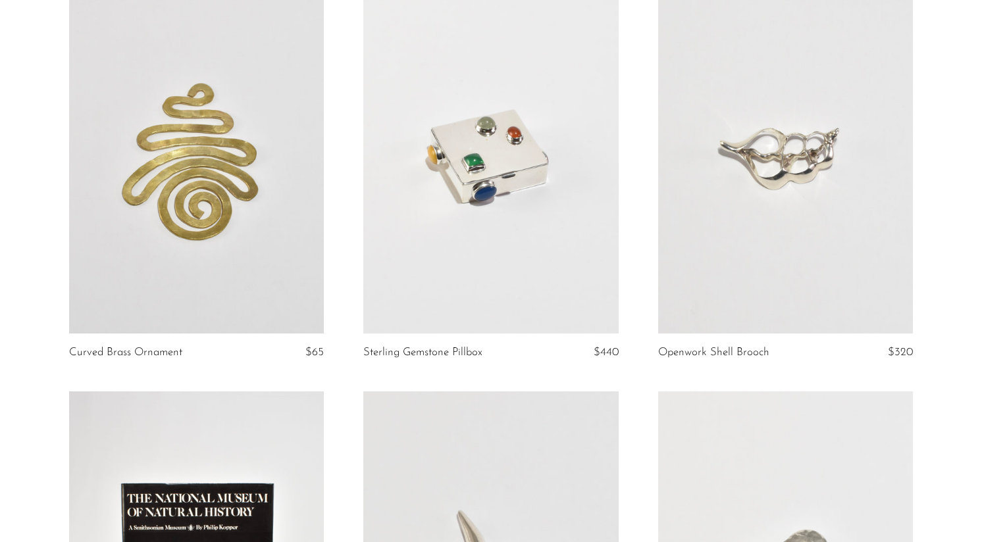
scroll to position [2651, 0]
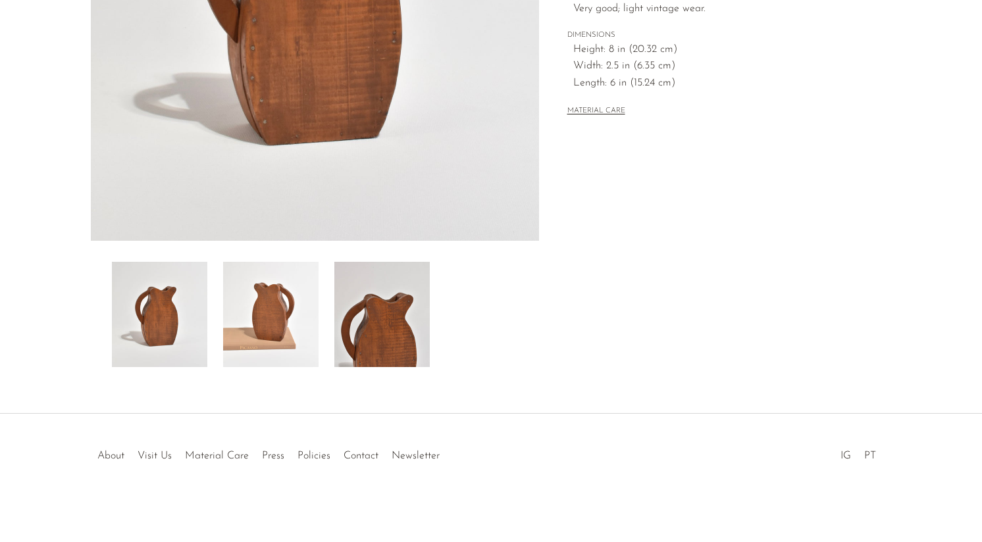
scroll to position [315, 0]
click at [396, 299] on img at bounding box center [381, 313] width 95 height 105
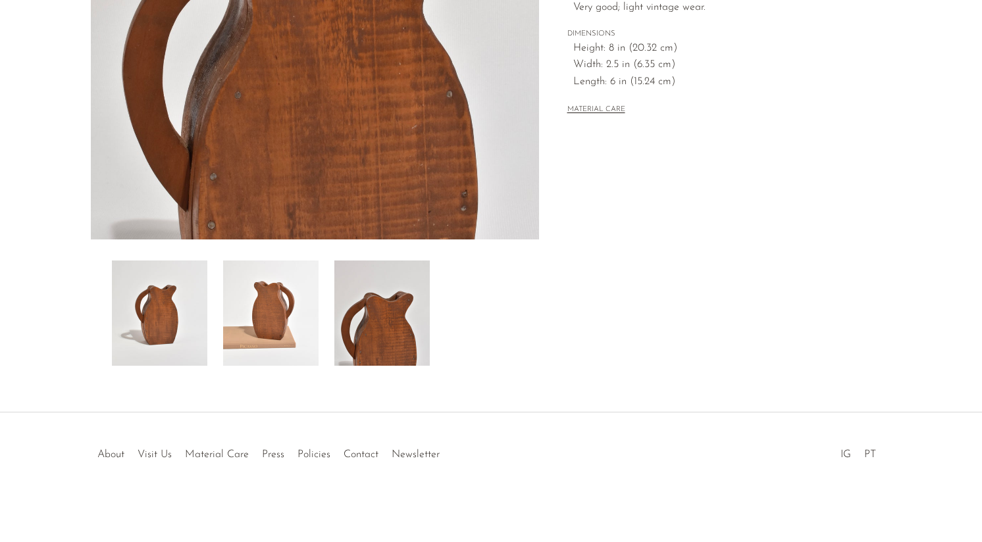
click at [265, 322] on img at bounding box center [270, 313] width 95 height 105
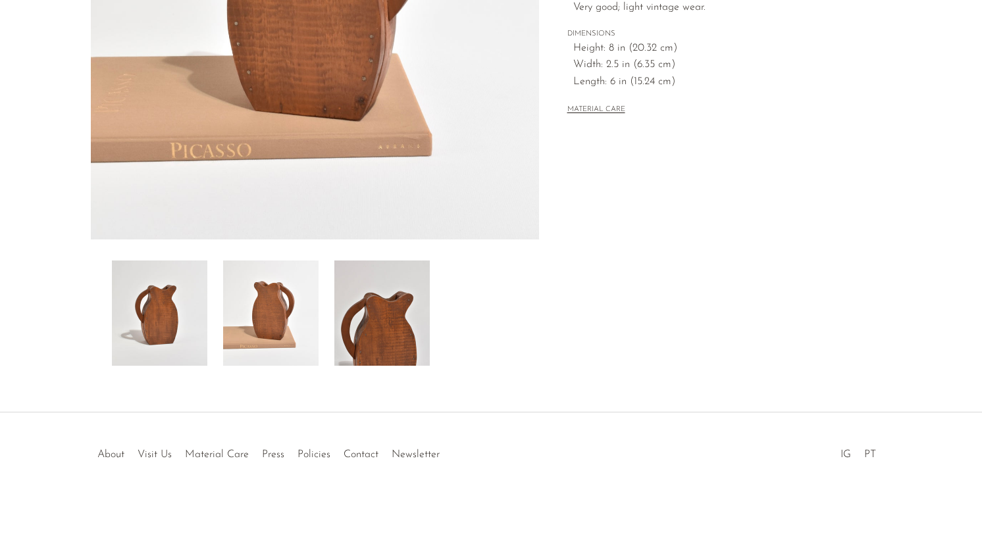
click at [166, 326] on img at bounding box center [159, 313] width 95 height 105
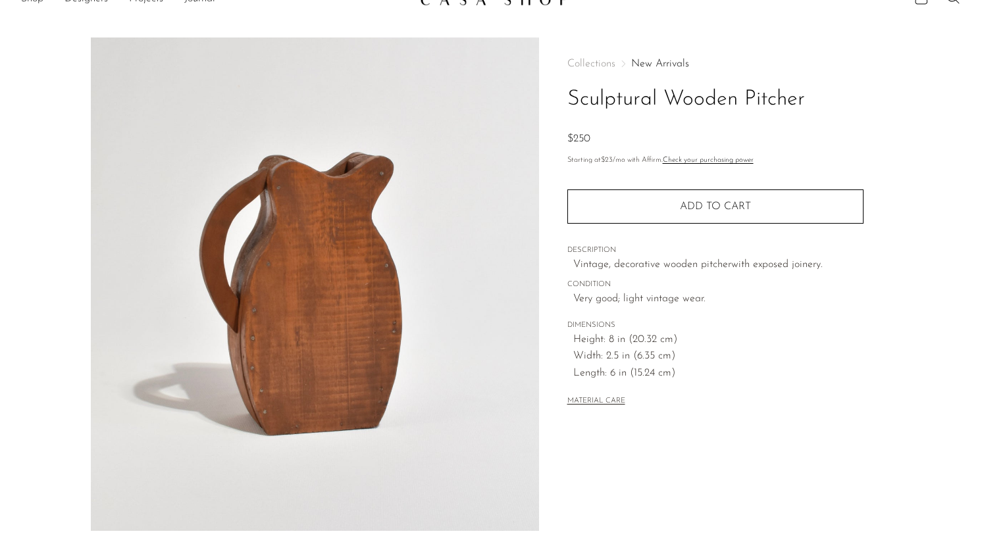
scroll to position [0, 0]
